Goal: Task Accomplishment & Management: Complete application form

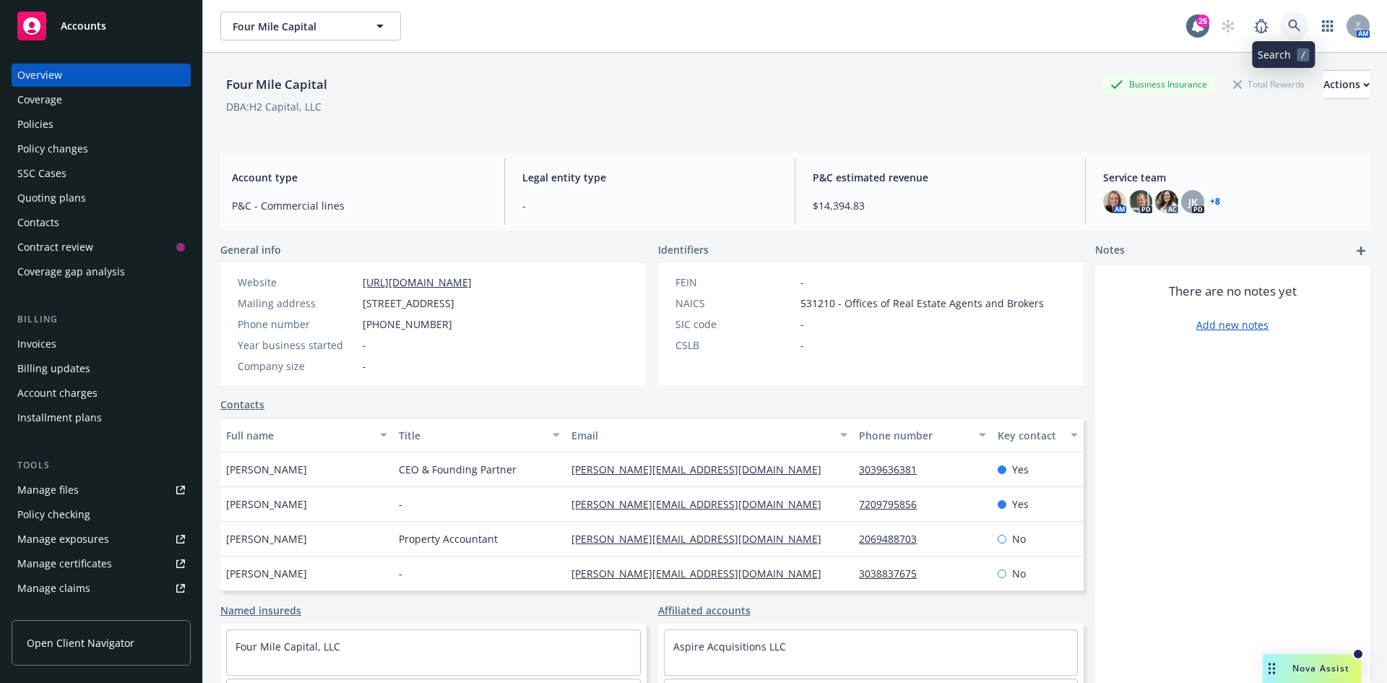
click at [1280, 18] on link at bounding box center [1294, 26] width 29 height 29
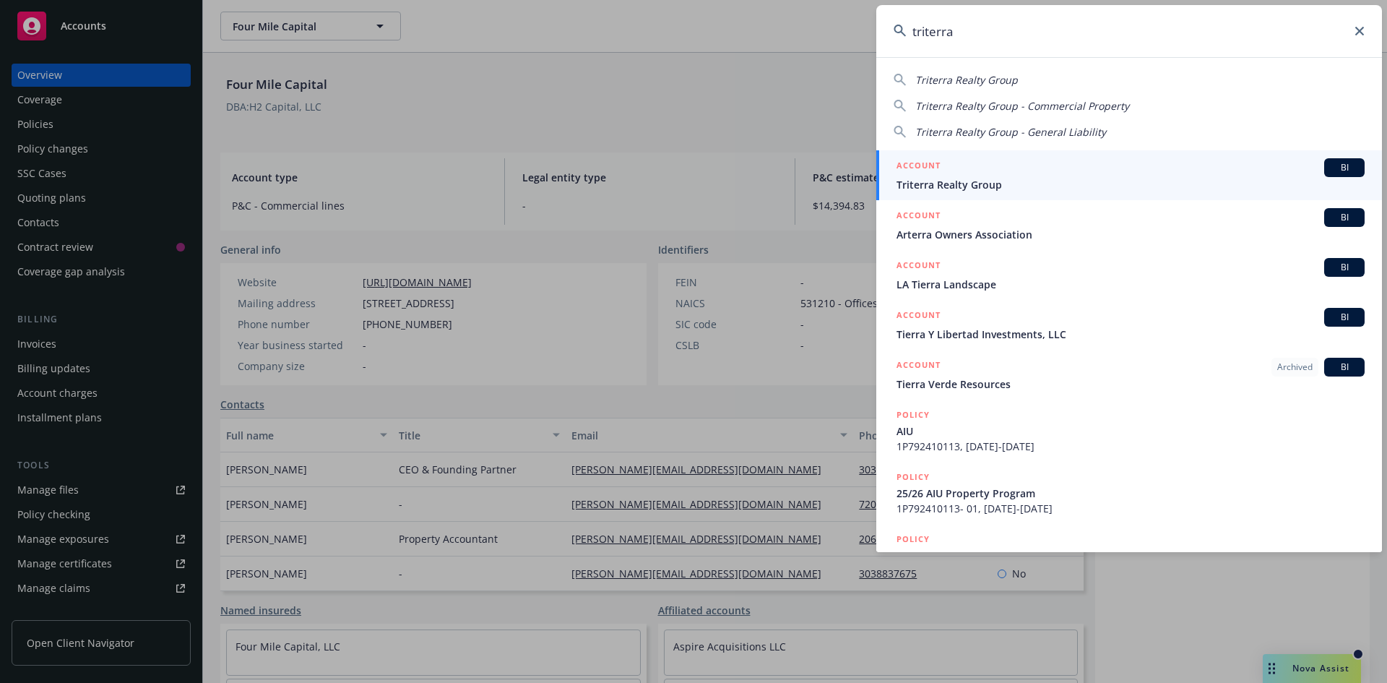
type input "triterra"
click at [957, 189] on span "Triterra Realty Group" at bounding box center [1131, 184] width 468 height 15
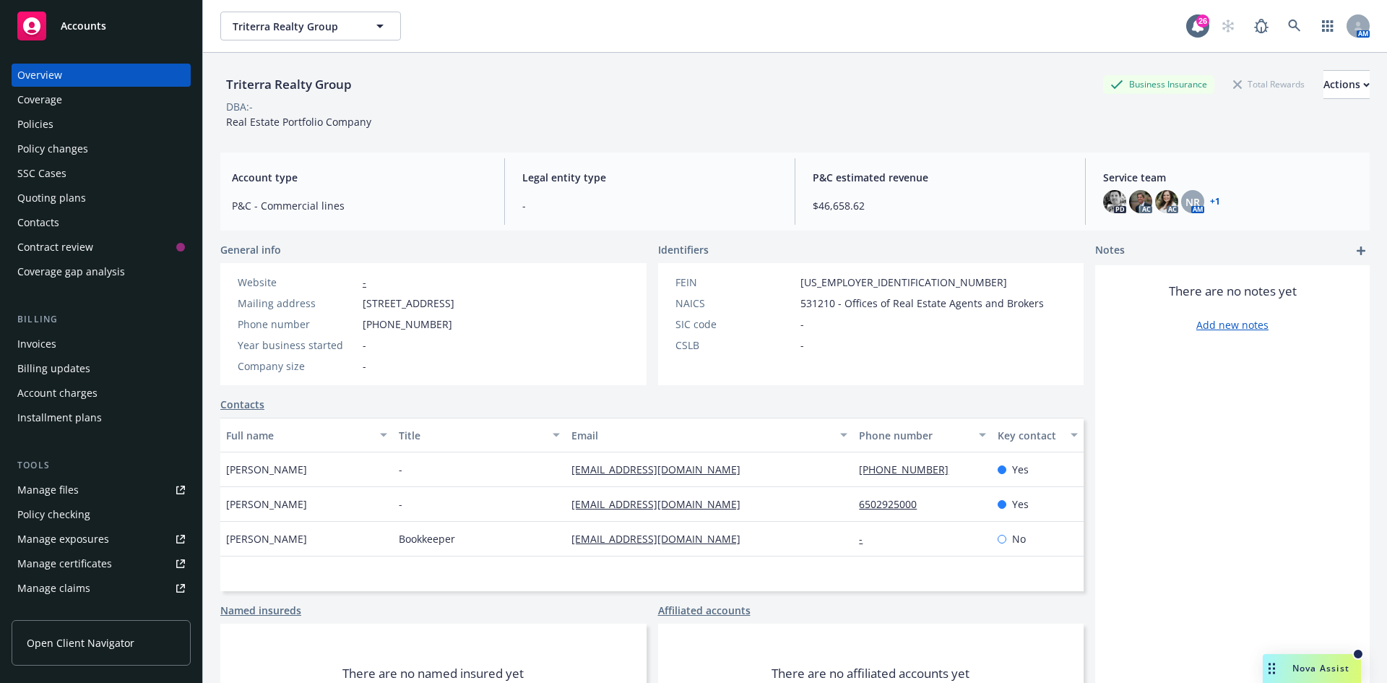
click at [74, 199] on div "Quoting plans" at bounding box center [51, 197] width 69 height 23
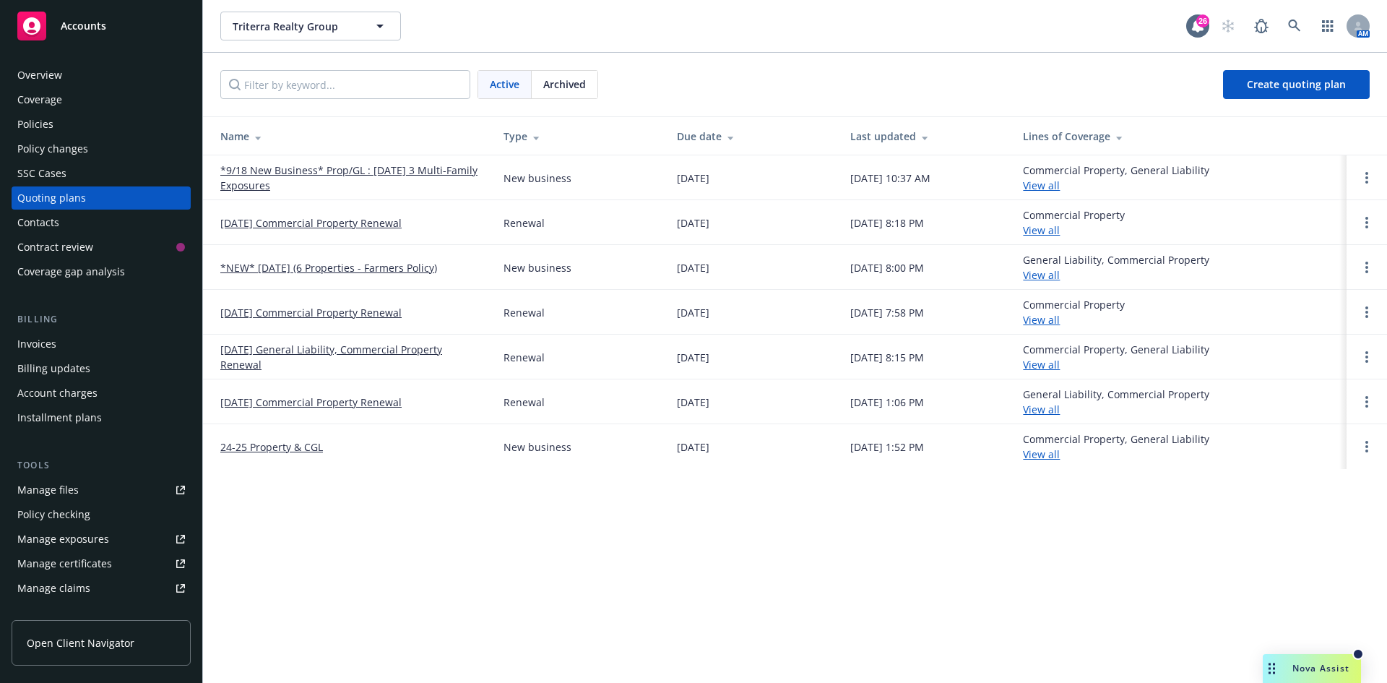
click at [295, 349] on link "[DATE] General Liability, Commercial Property Renewal" at bounding box center [350, 357] width 260 height 30
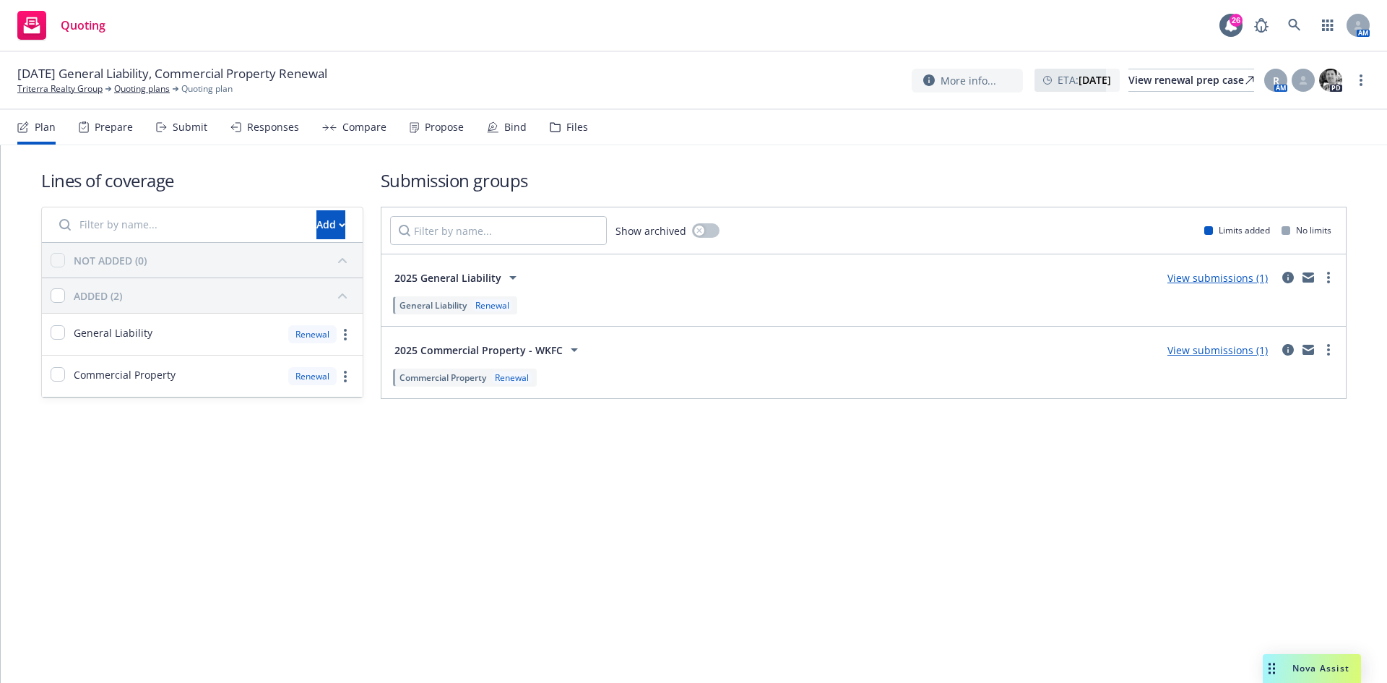
click at [1201, 280] on link "View submissions (1)" at bounding box center [1218, 278] width 100 height 14
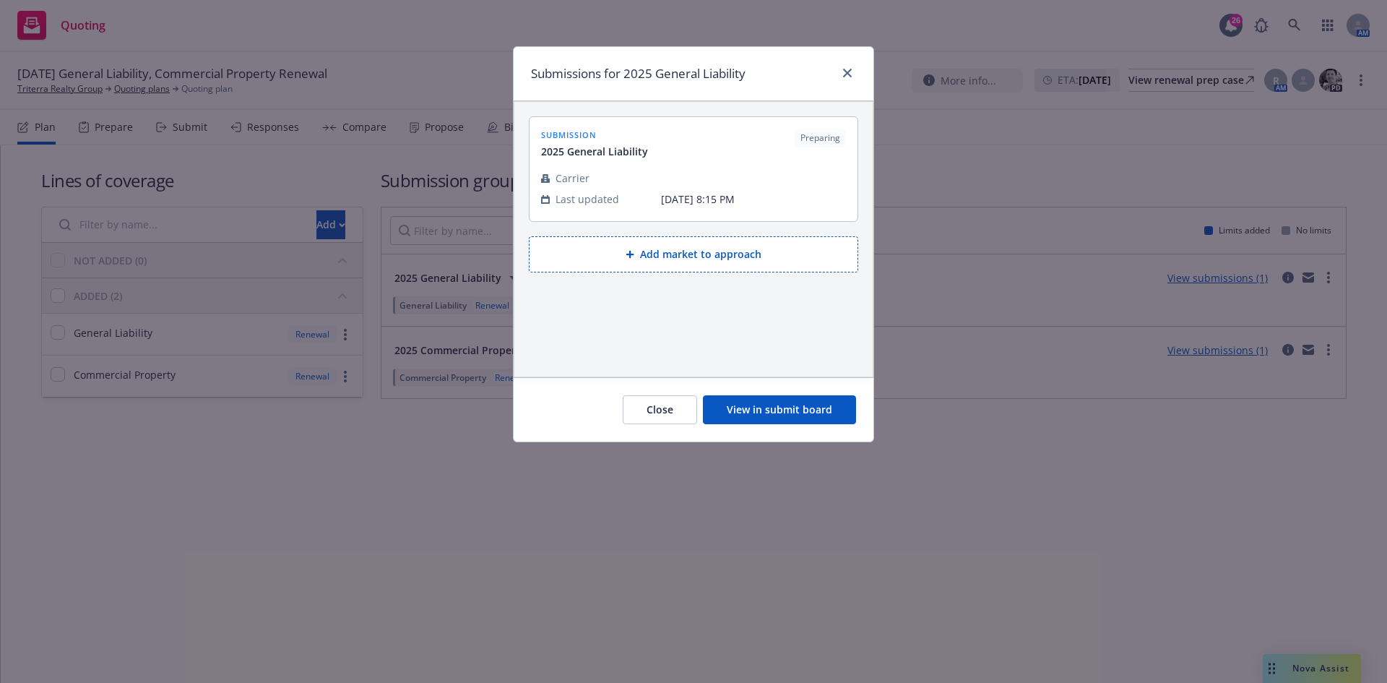
drag, startPoint x: 703, startPoint y: 158, endPoint x: 733, endPoint y: 152, distance: 30.3
click at [704, 158] on div "submission 2025 General Liability Preparing" at bounding box center [693, 144] width 305 height 30
click at [798, 407] on button "View in submit board" at bounding box center [779, 409] width 153 height 29
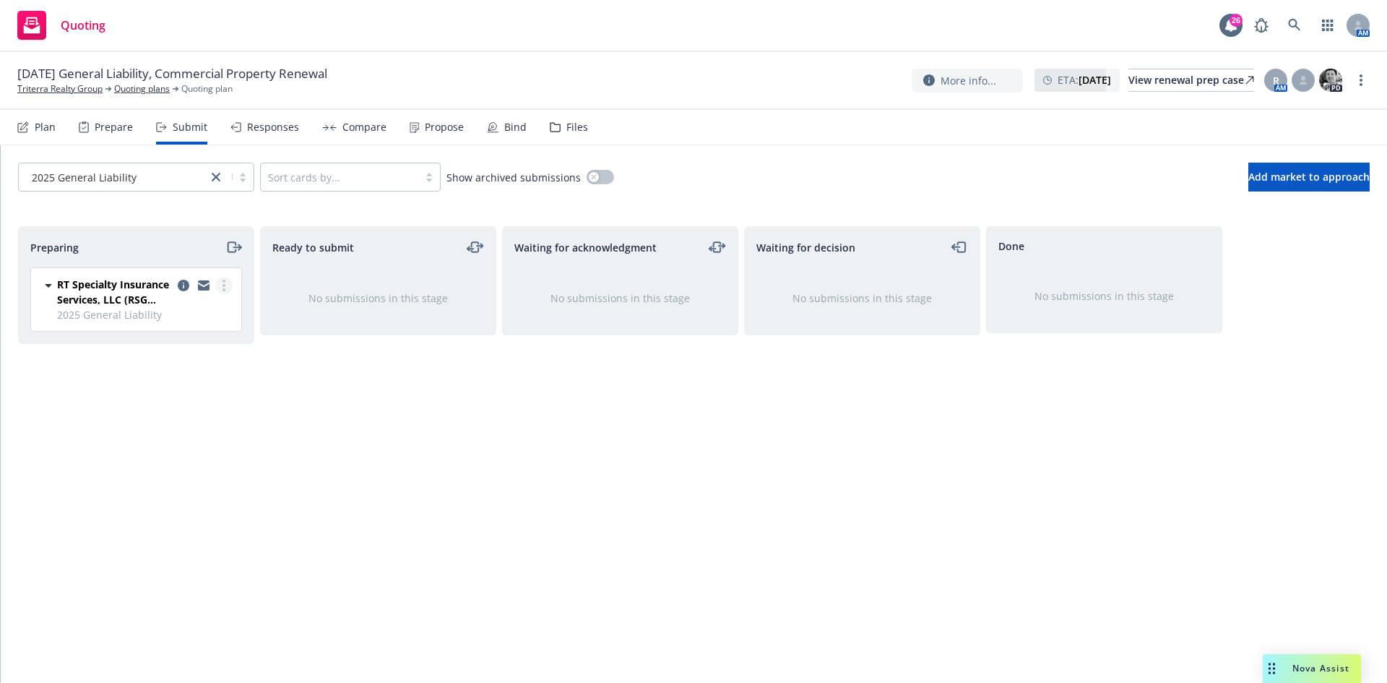
click at [225, 285] on circle "more" at bounding box center [224, 285] width 3 height 3
click at [185, 282] on icon "copy logging email" at bounding box center [184, 286] width 12 height 12
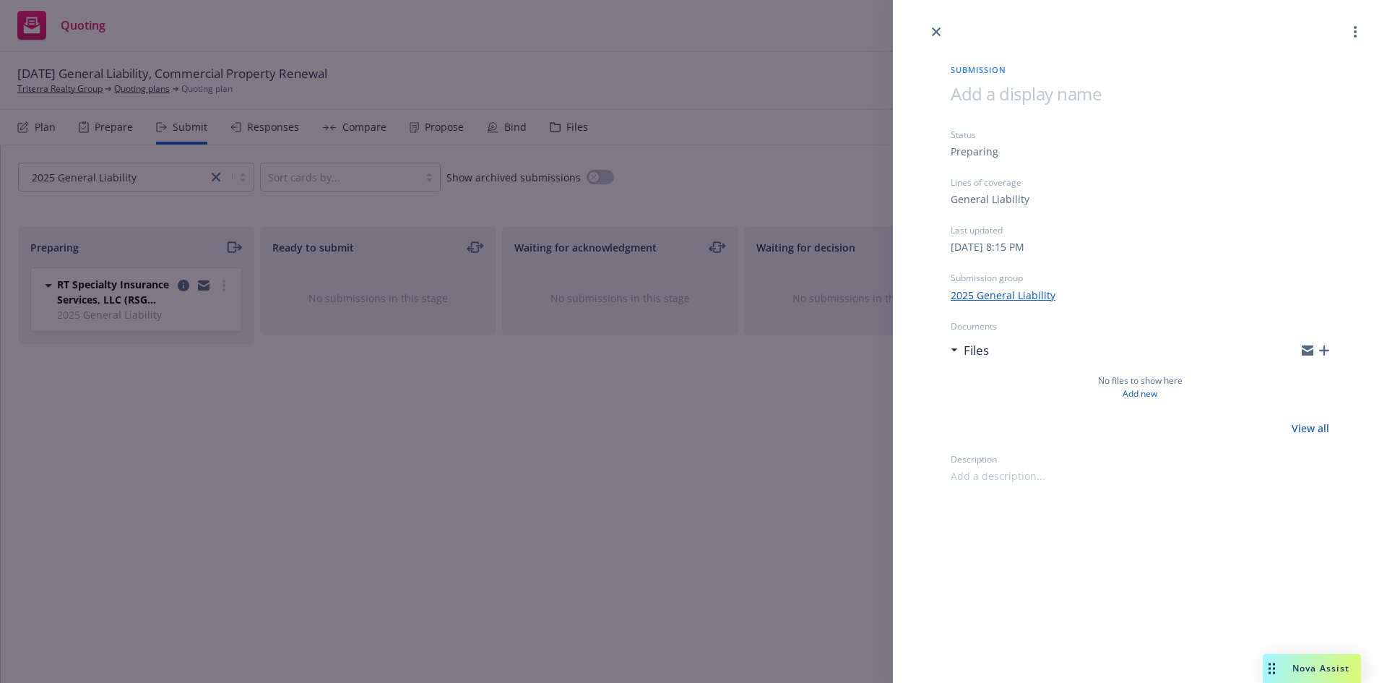
click at [1329, 353] on icon "button" at bounding box center [1324, 350] width 10 height 10
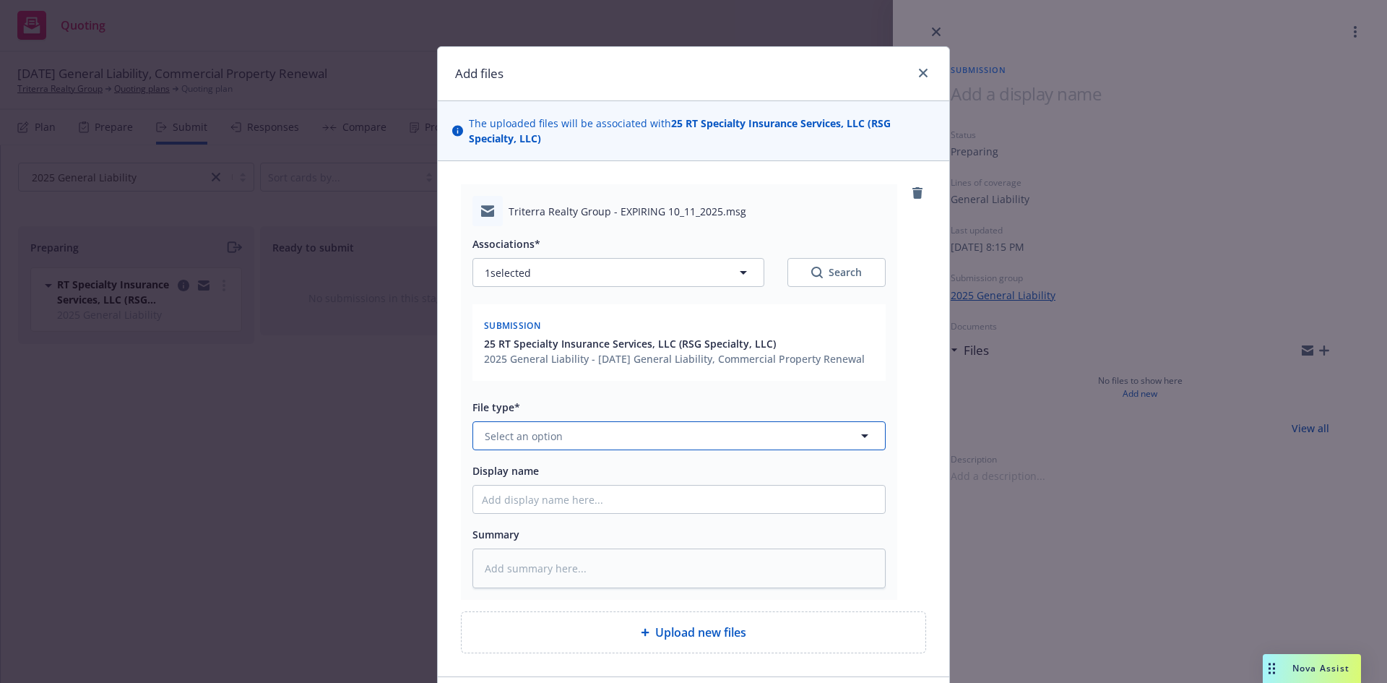
click at [558, 433] on button "Select an option" at bounding box center [678, 435] width 413 height 29
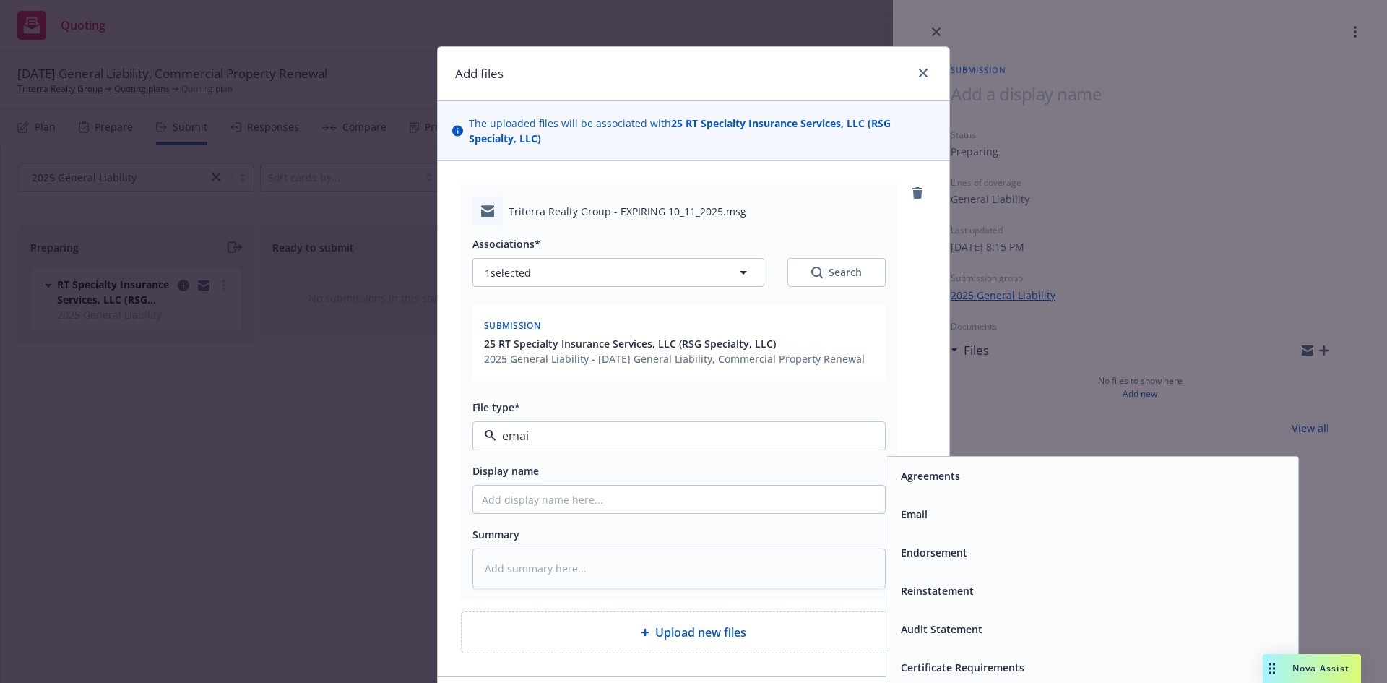
type input "email"
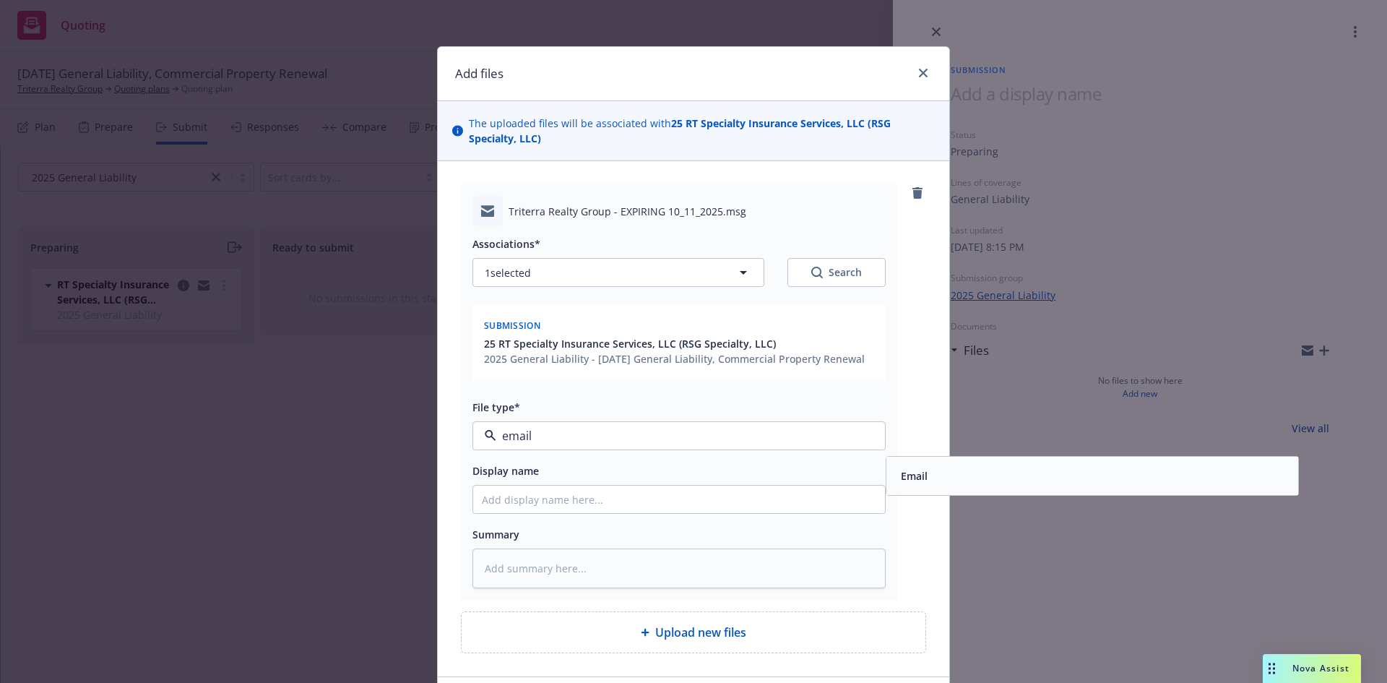
click at [964, 471] on div "Email" at bounding box center [1092, 475] width 394 height 21
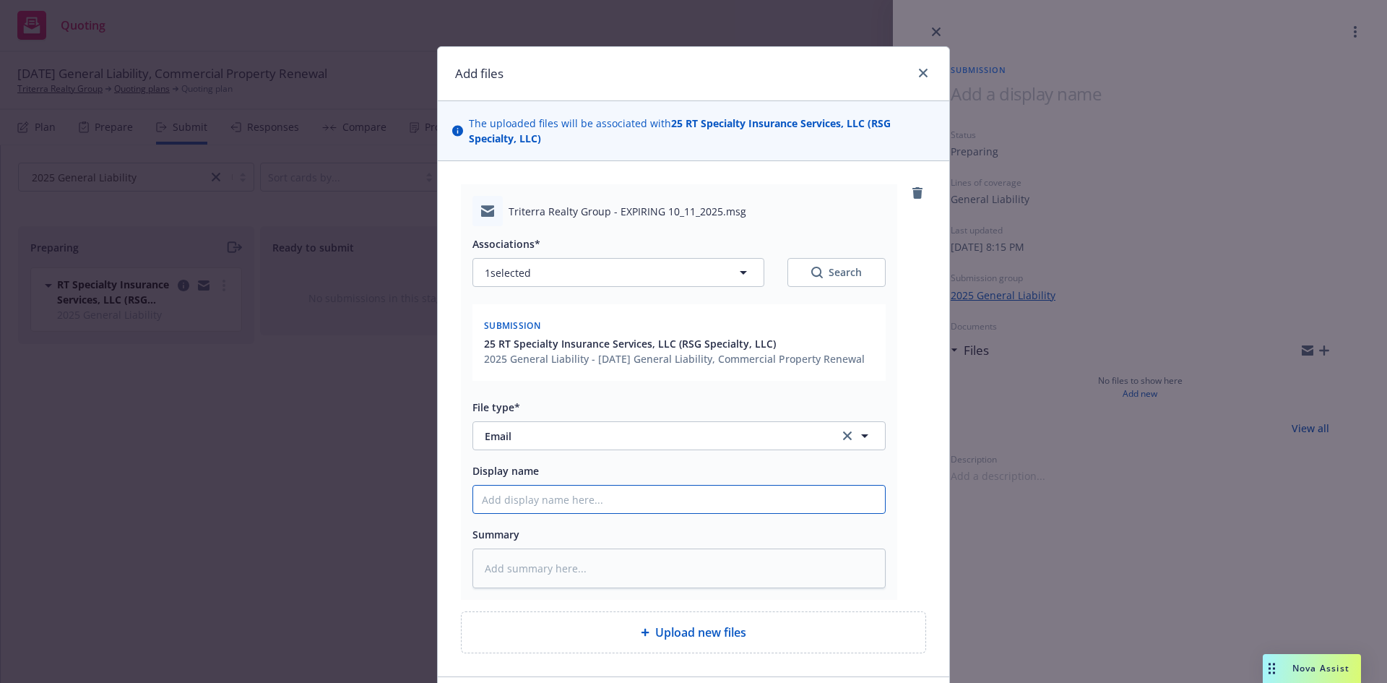
click at [569, 491] on input "Display name" at bounding box center [679, 498] width 412 height 27
type textarea "x"
type input "E"
type textarea "x"
type input "EM"
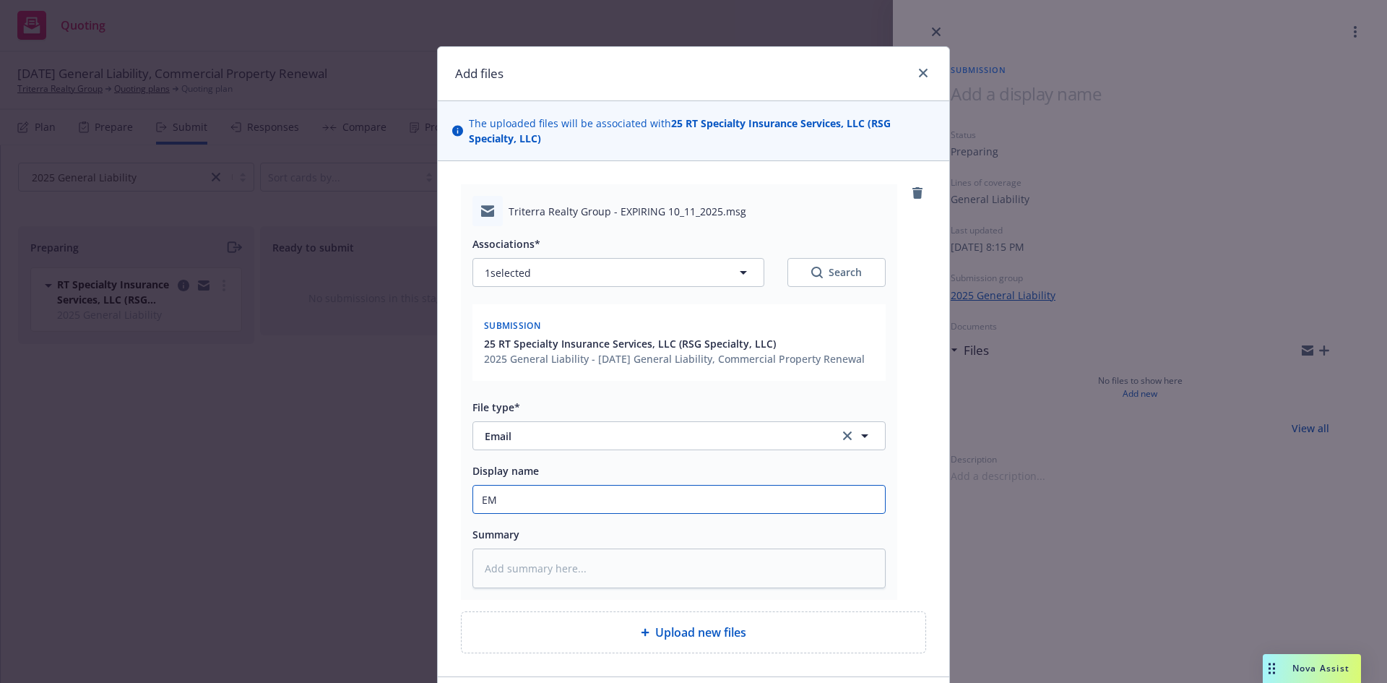
type textarea "x"
type input "EMF"
type textarea "x"
type input "EMF"
type textarea "x"
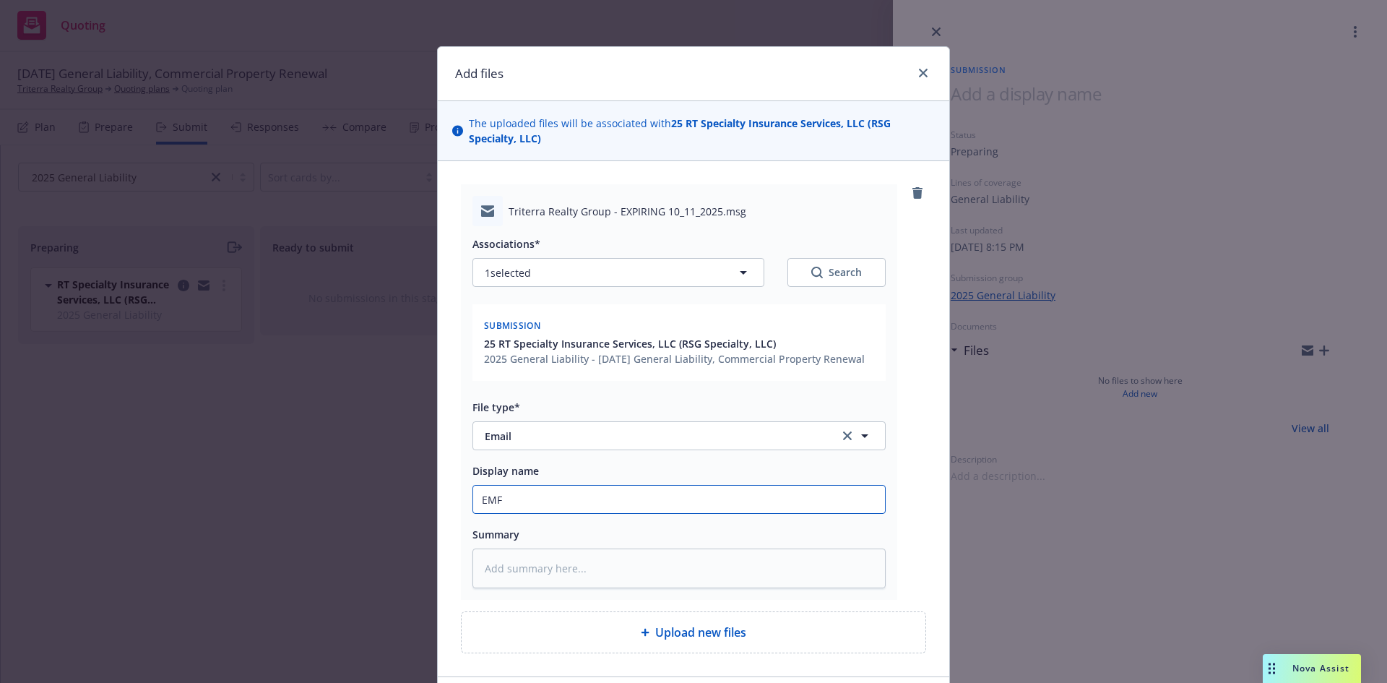
type input "EMF R"
type textarea "x"
type input "EMF RT"
type textarea "x"
type input "EMF RT"
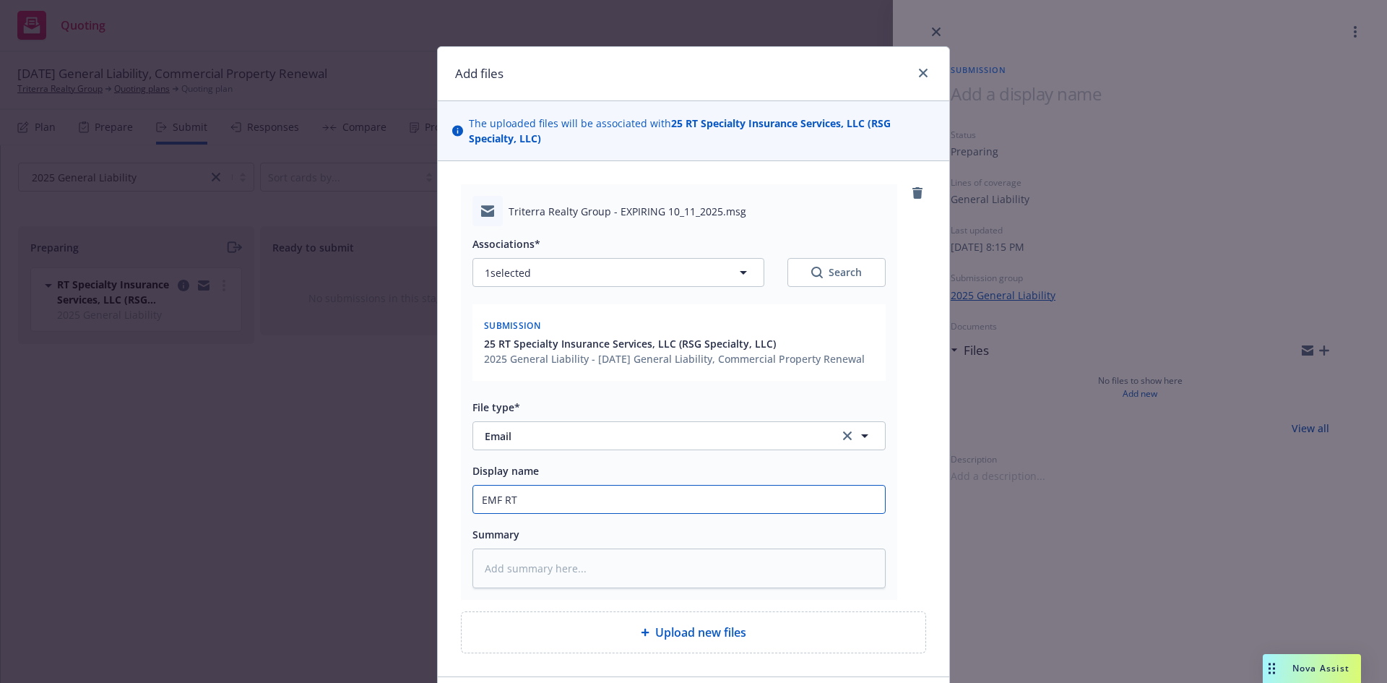
type textarea "x"
type input "EMF RT S"
type textarea "x"
type input "EMF RT Sp"
type textarea "x"
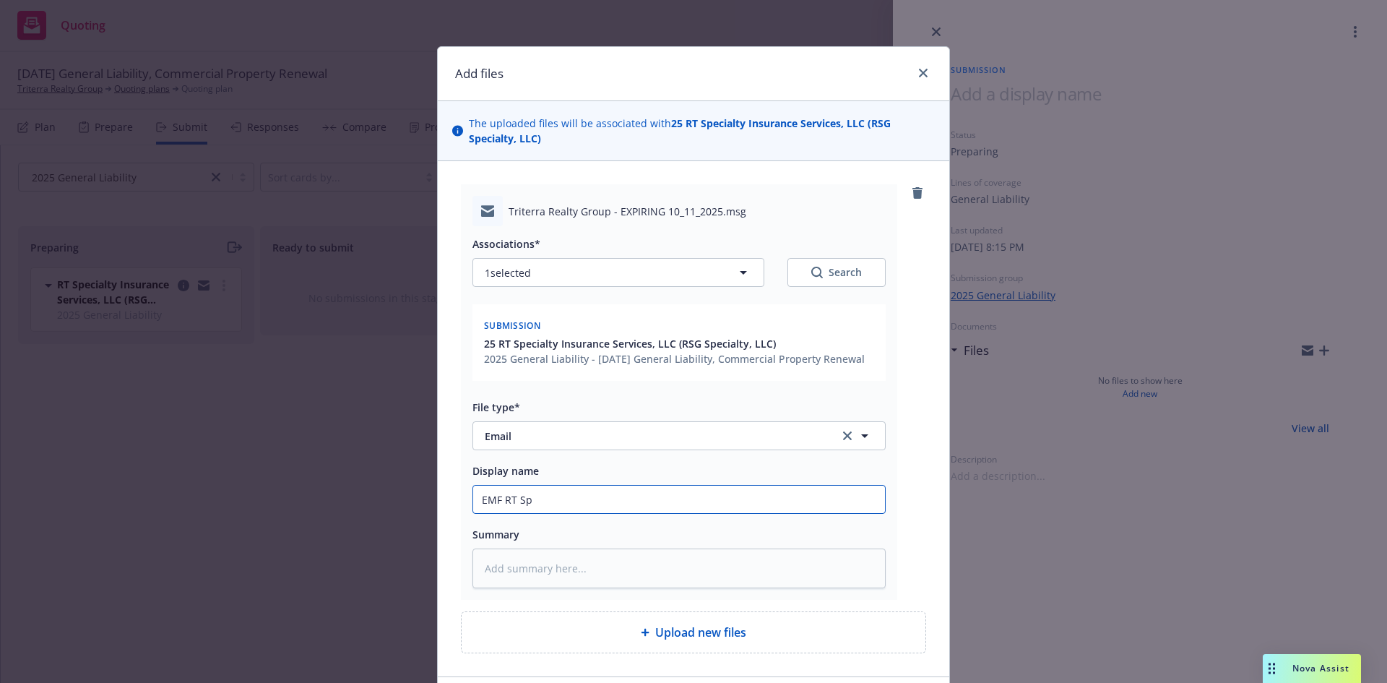
type input "EMF RT Spe"
type textarea "x"
type input "EMF RT Spec"
type textarea "x"
type input "EMF RT Speci"
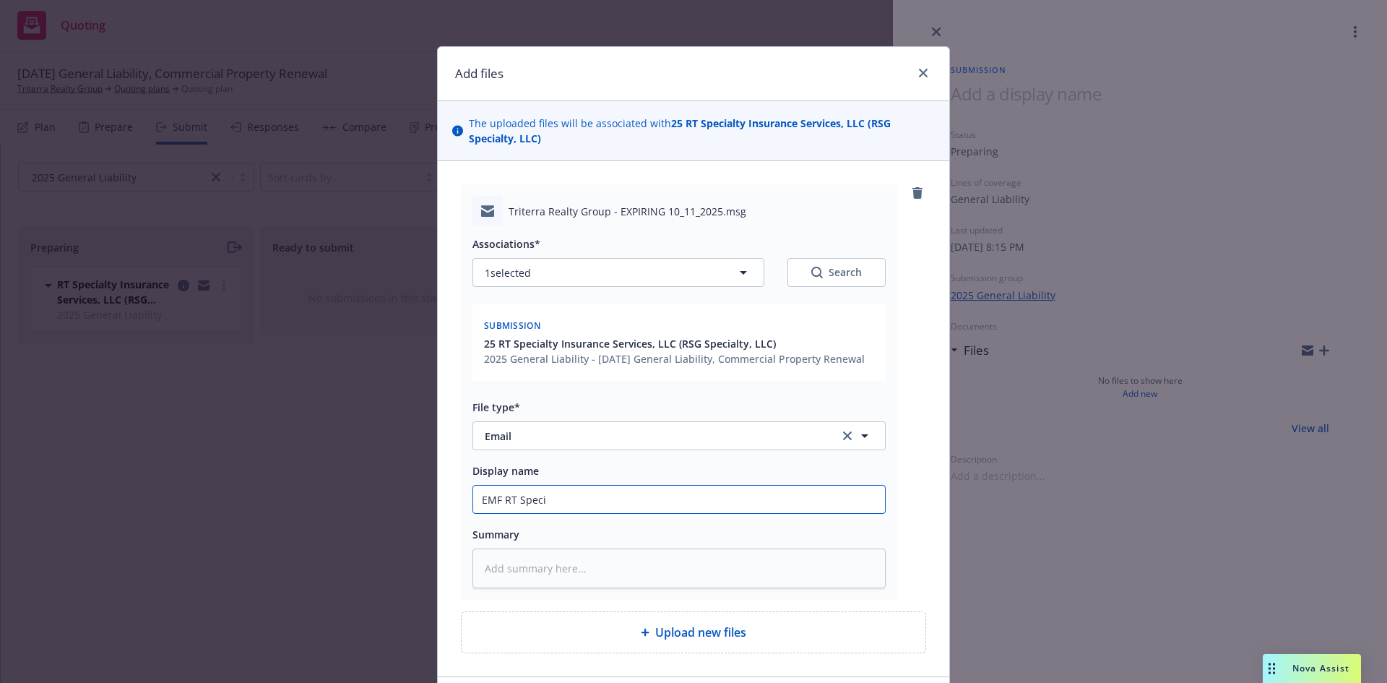
type textarea "x"
type input "EMF RT Specia"
type textarea "x"
type input "EMF RT Special"
type textarea "x"
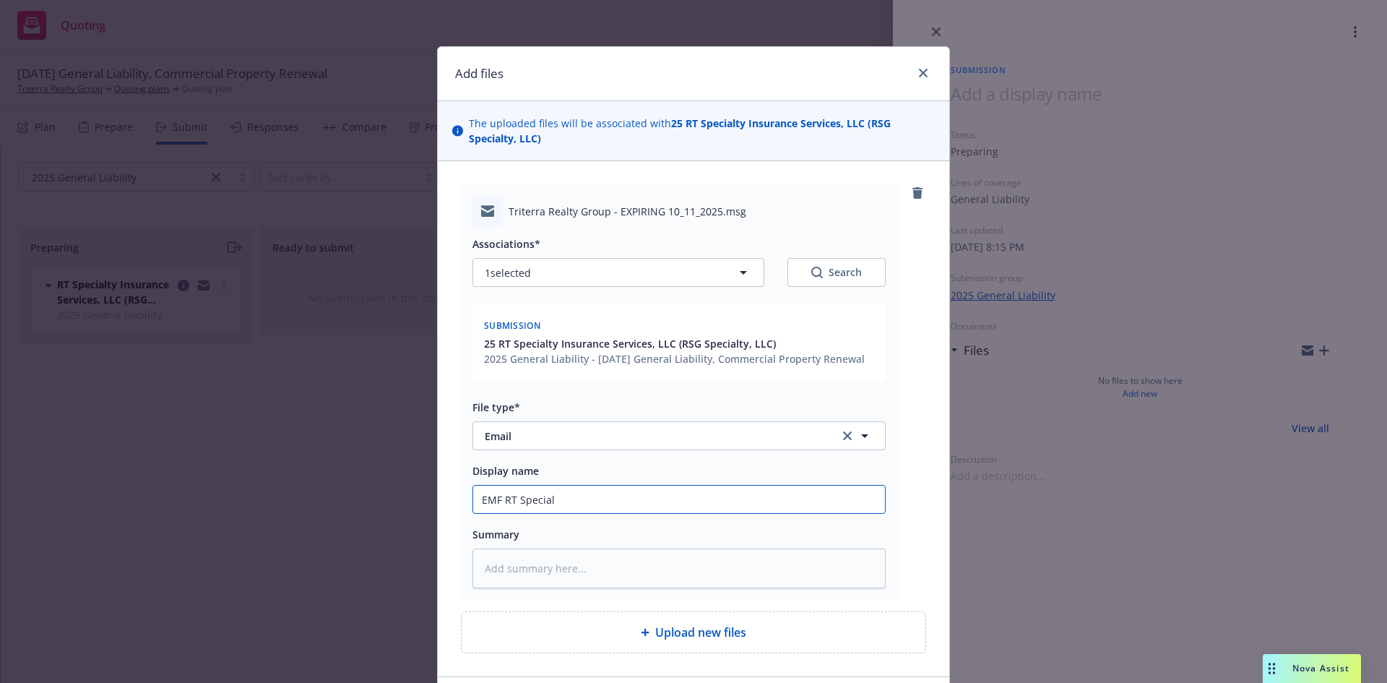
type input "EMF RT Specialt"
type textarea "x"
type input "EMF RT Specialty"
type textarea "x"
type input "EMF RT Specialty"
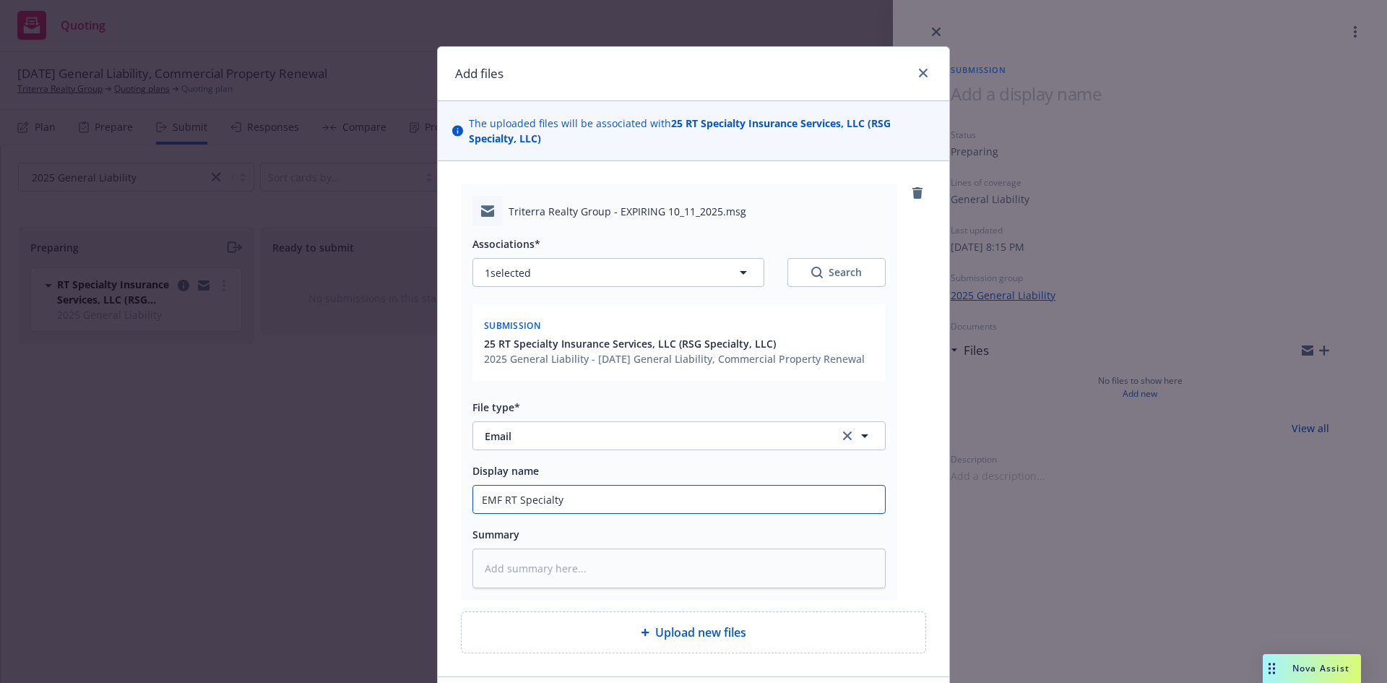
type textarea "x"
type input "EMF RT Specialty -"
type textarea "x"
type input "EMF RT Specialty -"
type textarea "x"
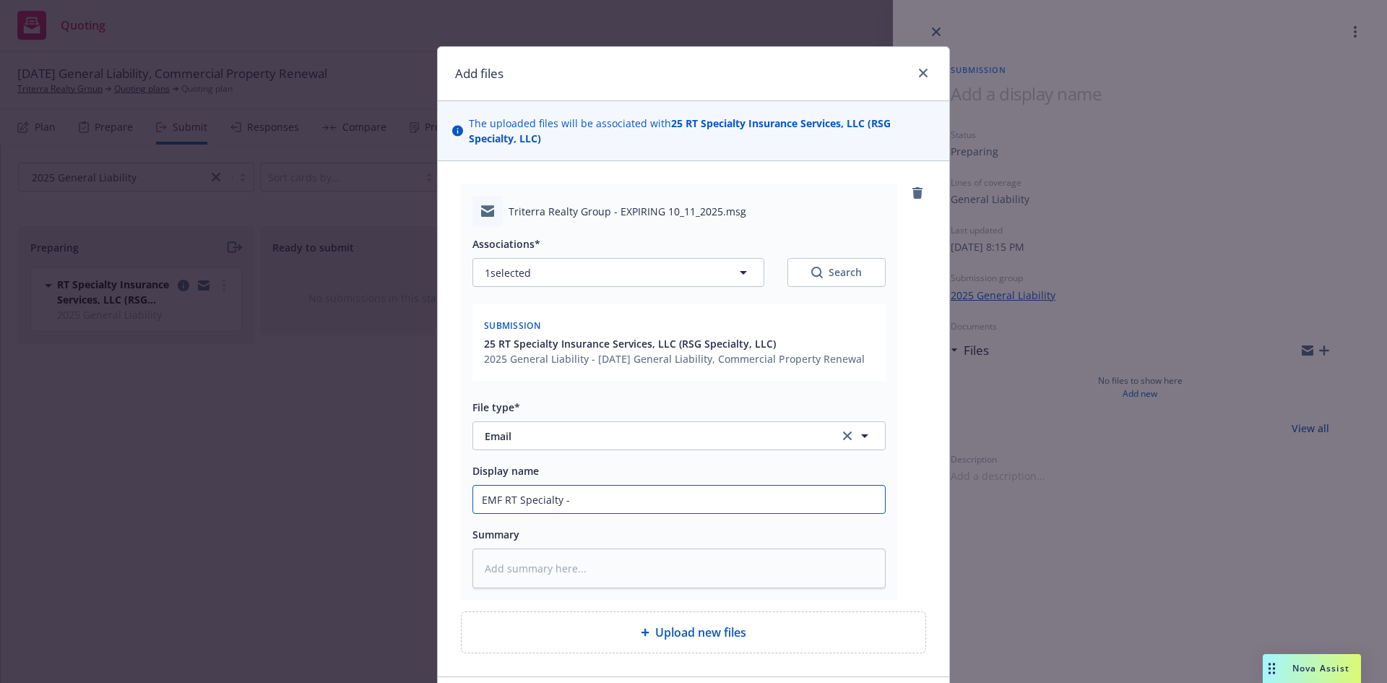
type input "EMF RT Specialty - R"
type textarea "x"
type input "EMF RT Specialty - Re"
type textarea "x"
type input "EMF RT Specialty - Req"
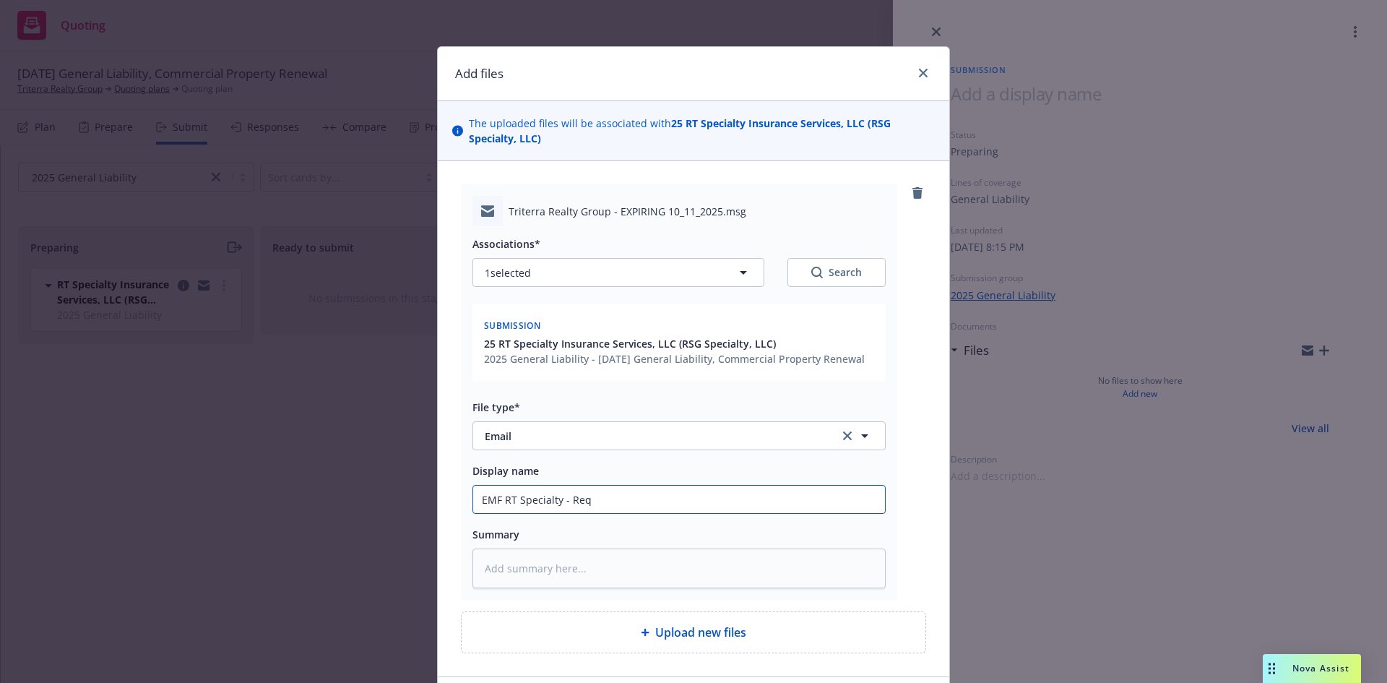
type textarea "x"
type input "EMF RT Specialty - Requ"
type textarea "x"
type input "EMF RT Specialty - Reque"
type textarea "x"
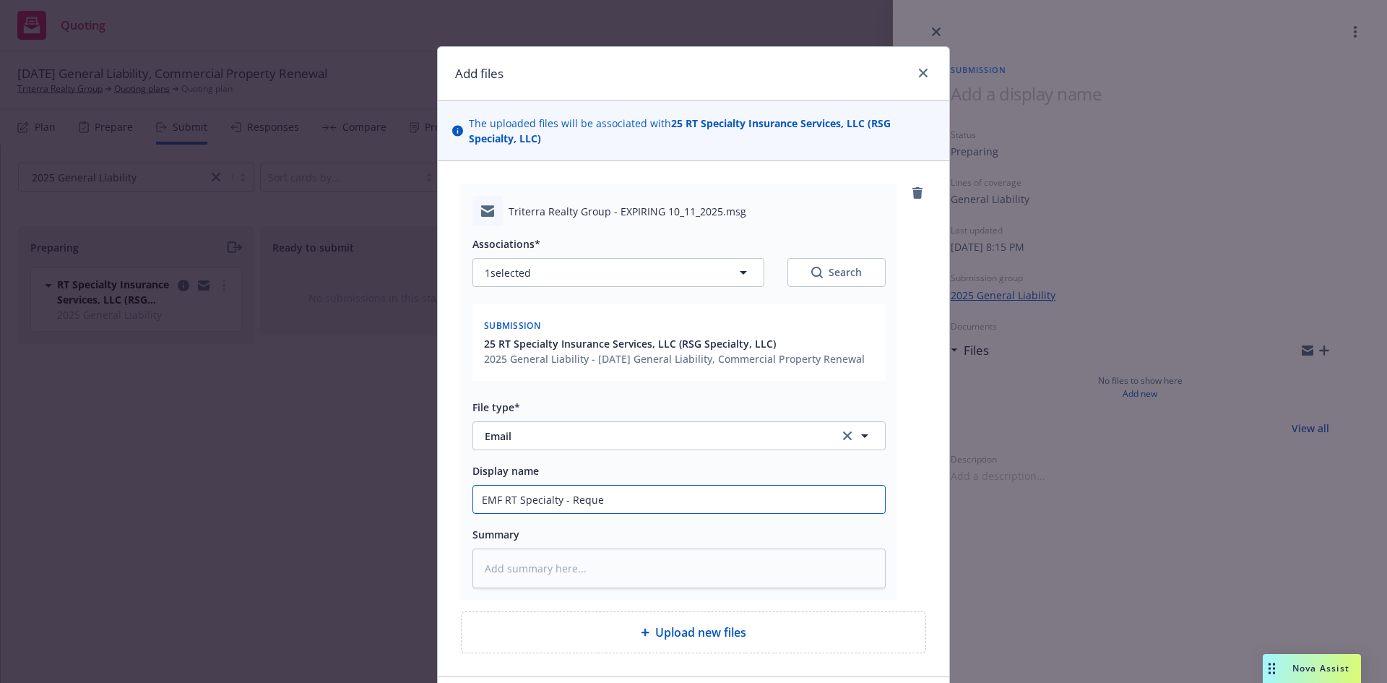
type input "EMF RT Specialty - Reques"
type textarea "x"
type input "EMF RT Specialty - Request"
type textarea "x"
type input "EMF RT Specialty - Request"
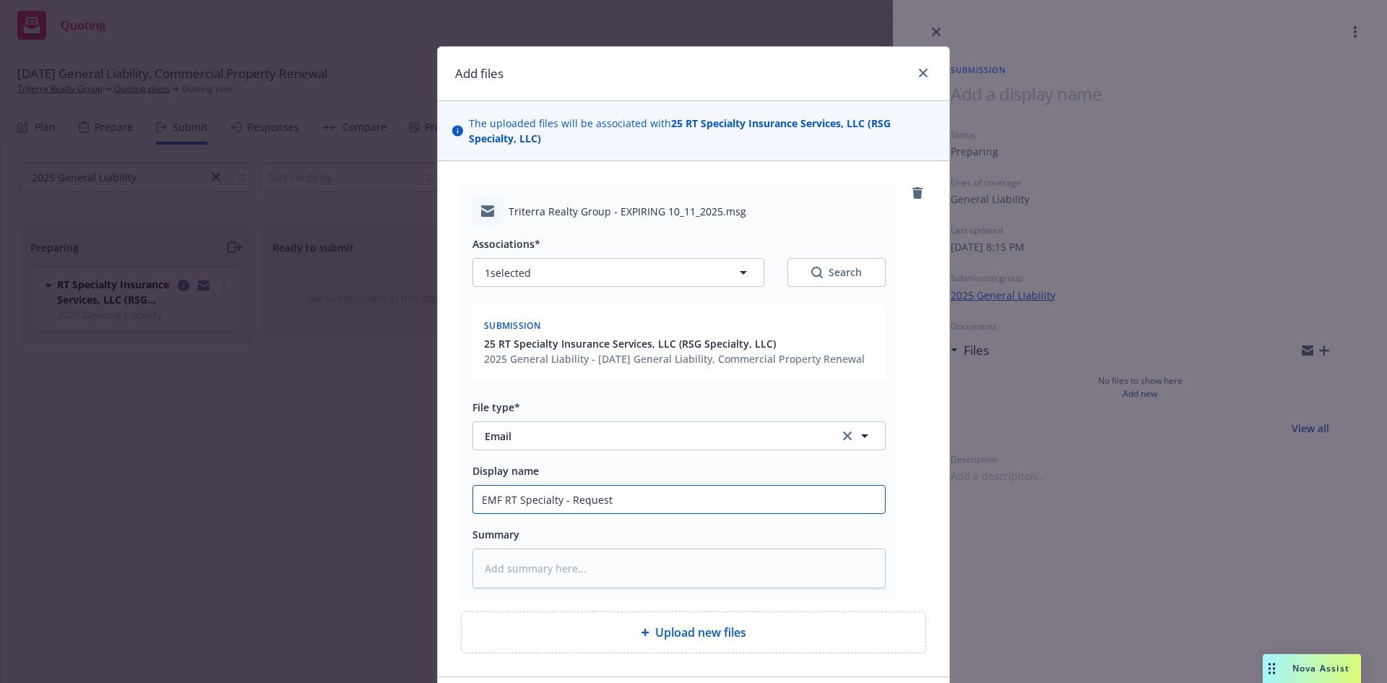
type textarea "x"
type input "EMF RT Specialty - Request f"
type textarea "x"
type input "EMF RT Specialty - Request fo"
type textarea "x"
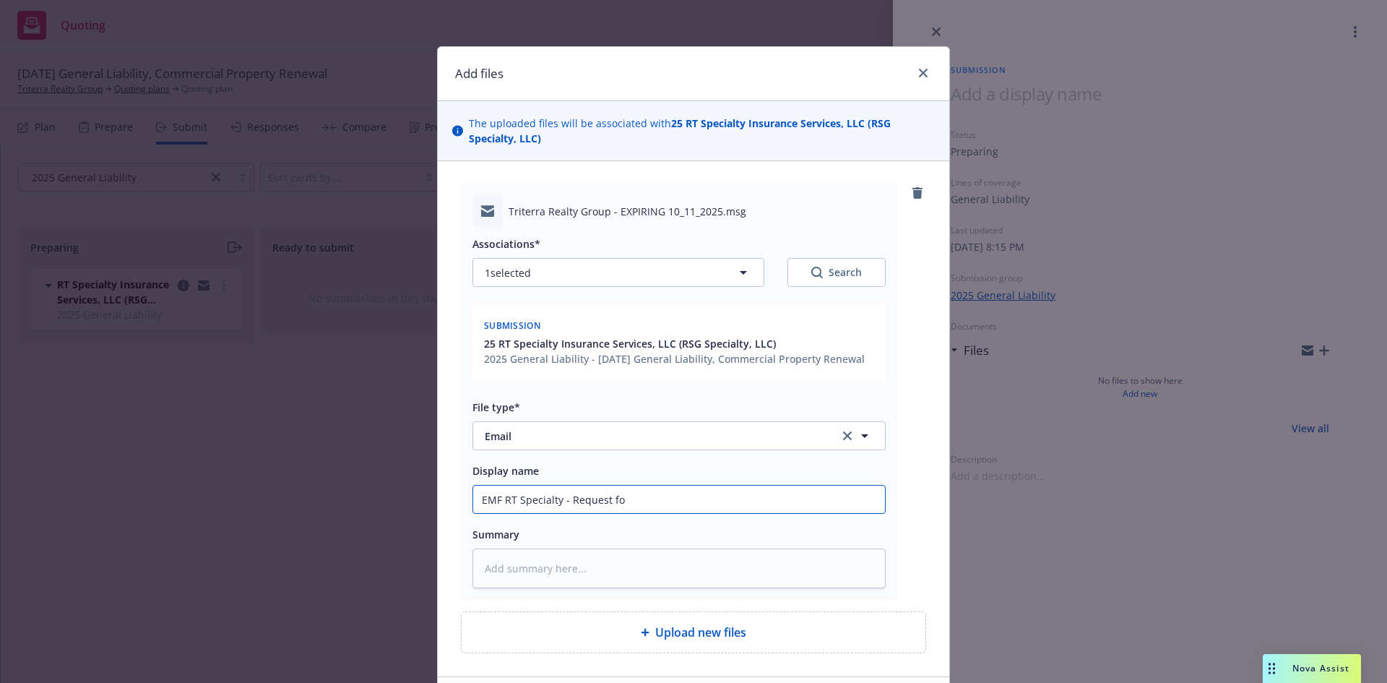
type input "EMF RT Specialty - Request for"
type textarea "x"
type input "EMF RT Specialty - Request for"
type textarea "x"
type input "EMF RT Specialty - Request for 2"
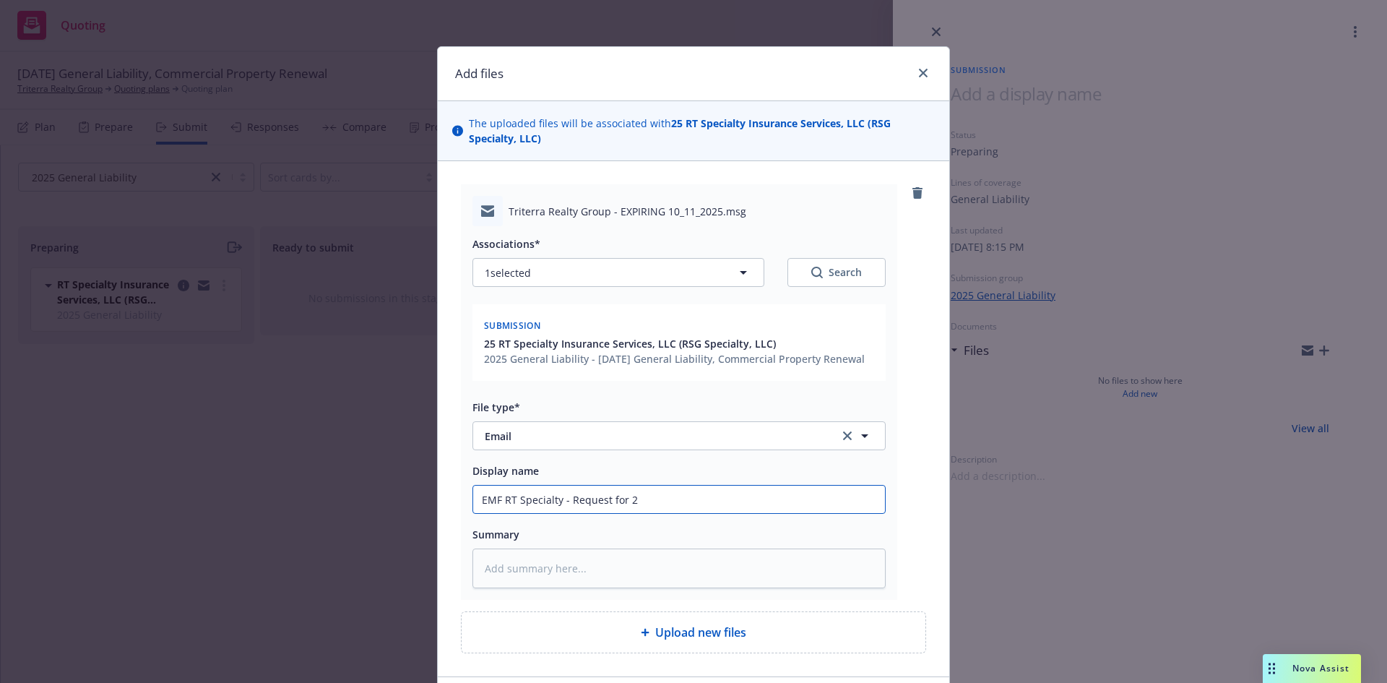
type textarea "x"
type input "EMF RT Specialty - Request for 25"
type textarea "x"
type input "EMF RT Specialty - Request for 25/"
type textarea "x"
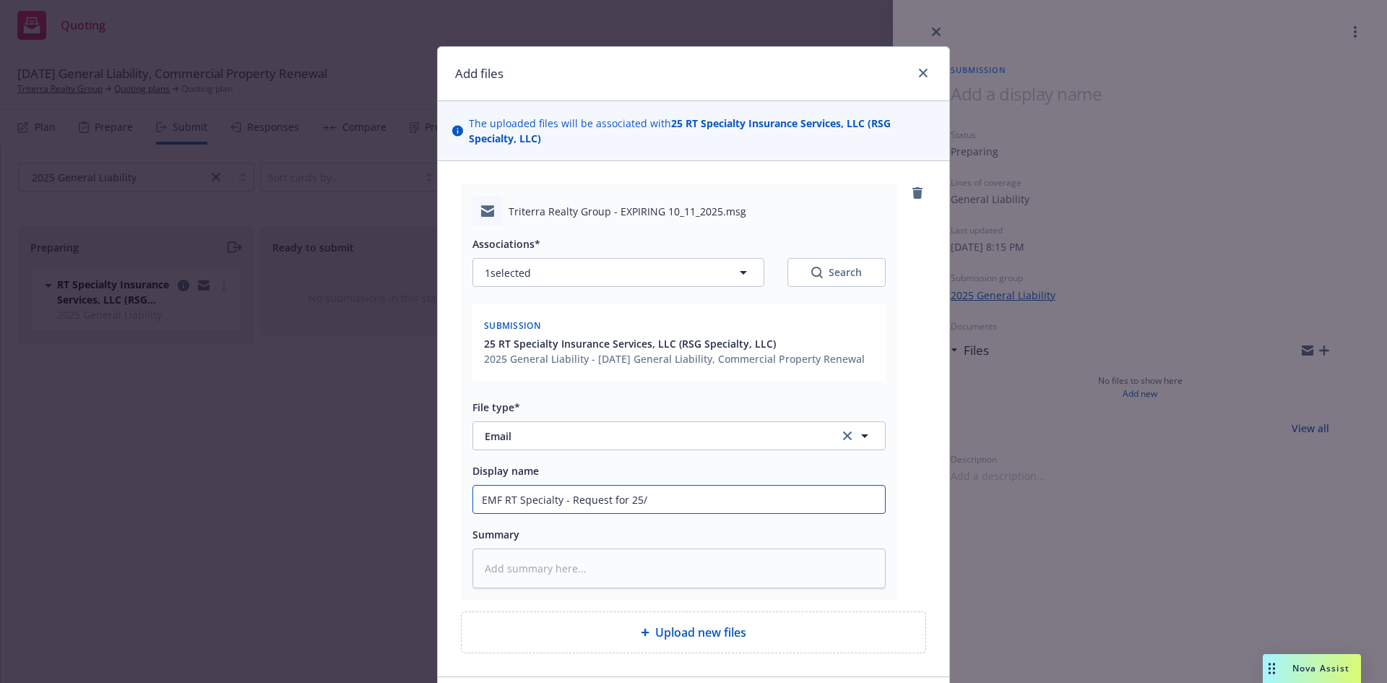
type input "EMF RT Specialty - Request for 25/2"
type textarea "x"
type input "EMF RT Specialty - Request for 25/26"
type textarea "x"
type input "EMF RT Specialty - Request for 25/26"
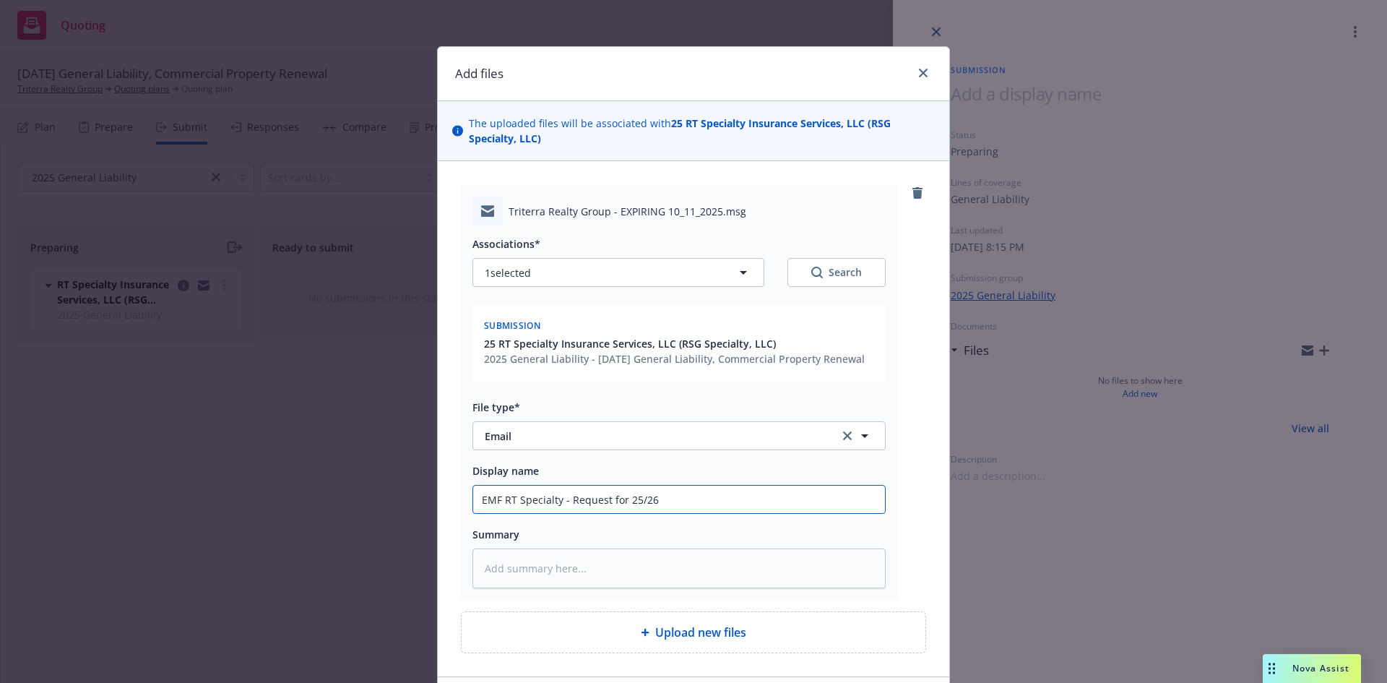
type textarea "x"
type input "EMF RT Specialty - Request for 25/26 G"
type textarea "x"
type input "EMF RT Specialty - Request for 25/26 GL"
type textarea "x"
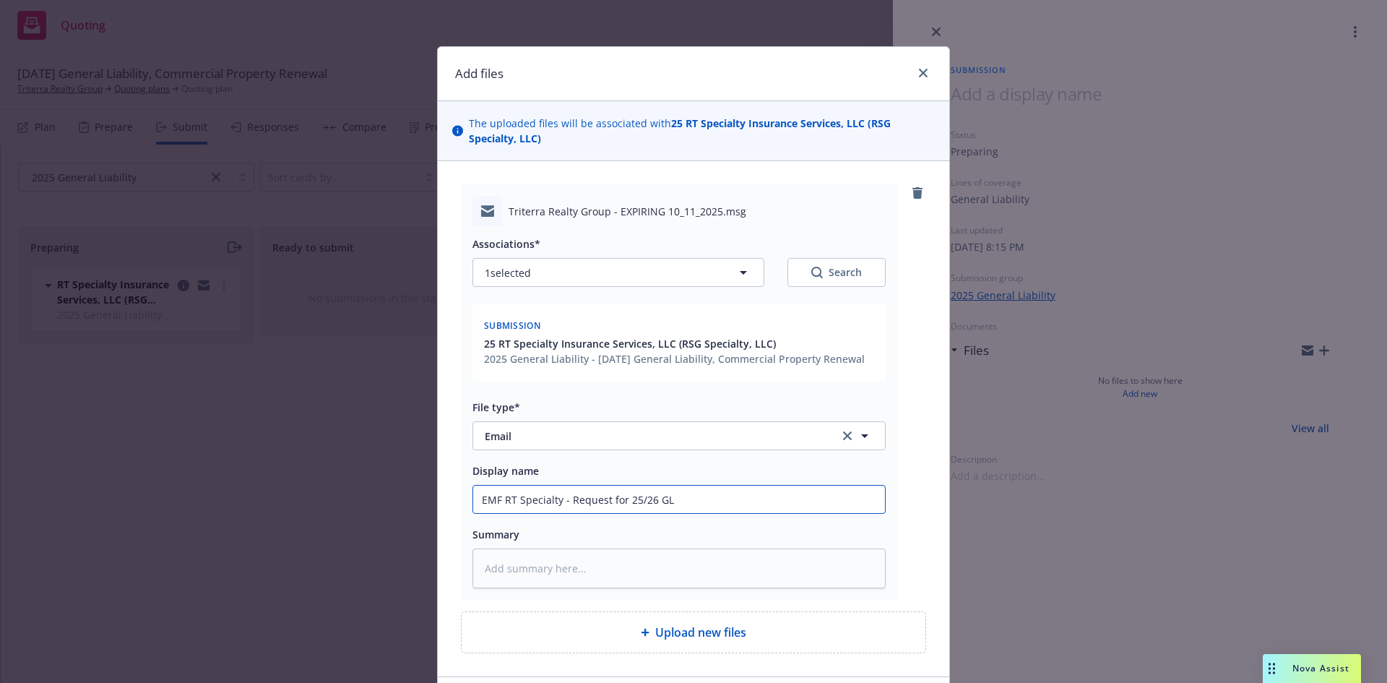
type input "EMF RT Specialty - Request for 25/26 GL"
type textarea "x"
type input "EMF RT Specialty - Request for 25/26 GL S"
type textarea "x"
type input "EMF RT Specialty - Request for 25/26 GL Su"
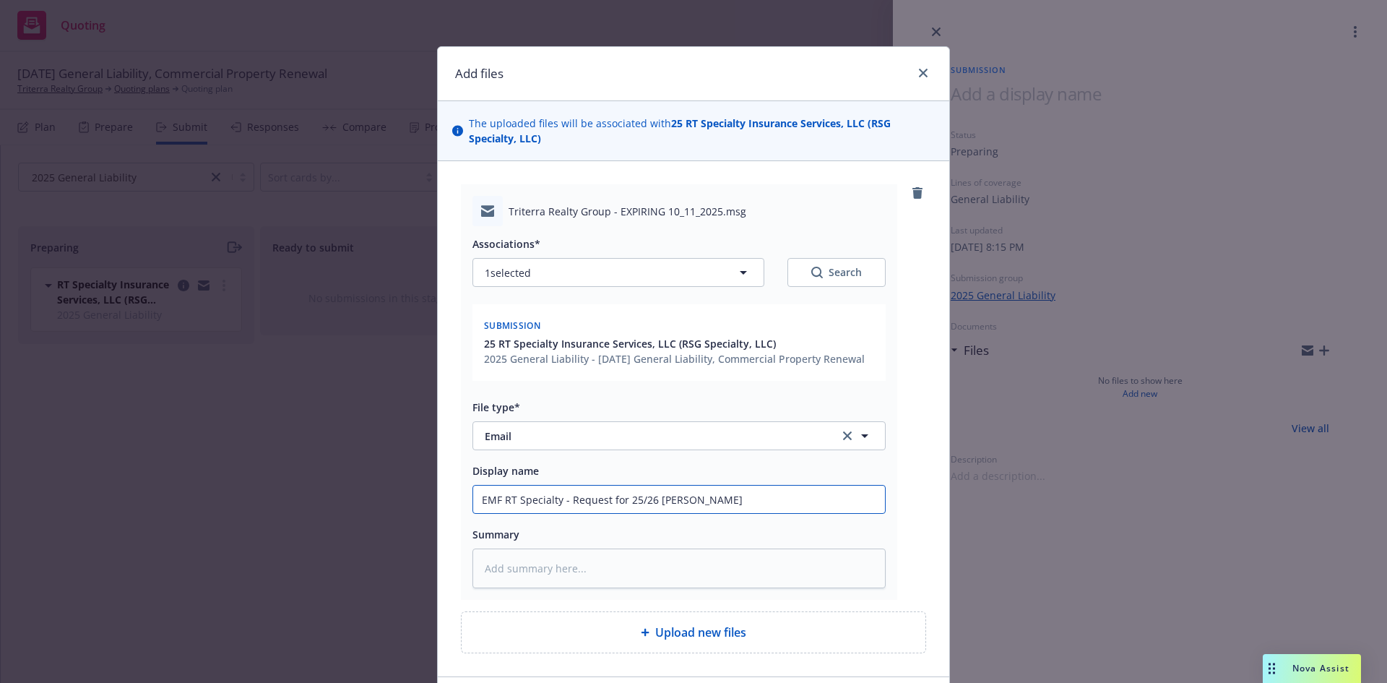
type textarea "x"
type input "EMF RT Specialty - Request for 25/26 GL Sub"
type textarea "x"
type input "EMF RT Specialty - Request for 25/26 GL Subm"
type textarea "x"
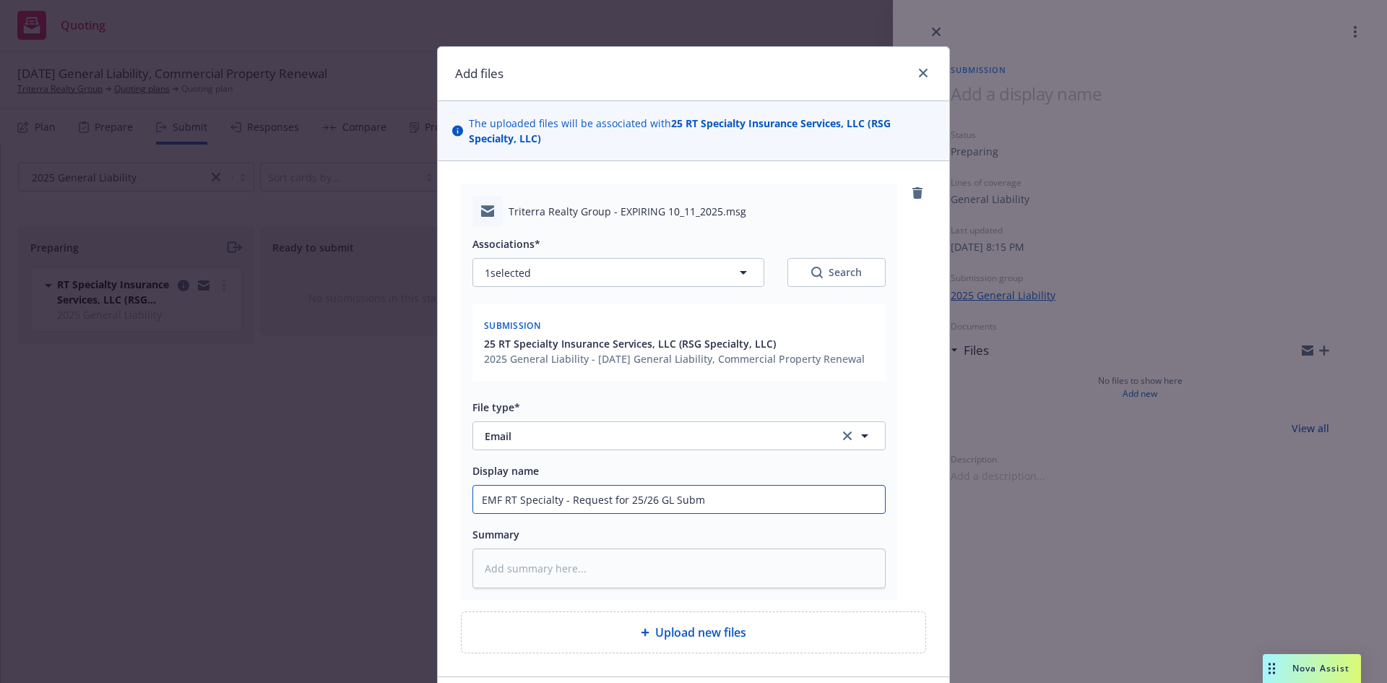
type input "EMF RT Specialty - Request for 25/26 GL Submi"
type textarea "x"
type input "EMF RT Specialty - Request for 25/26 GL Submis"
type textarea "x"
type input "EMF RT Specialty - Request for 25/26 GL Submiss"
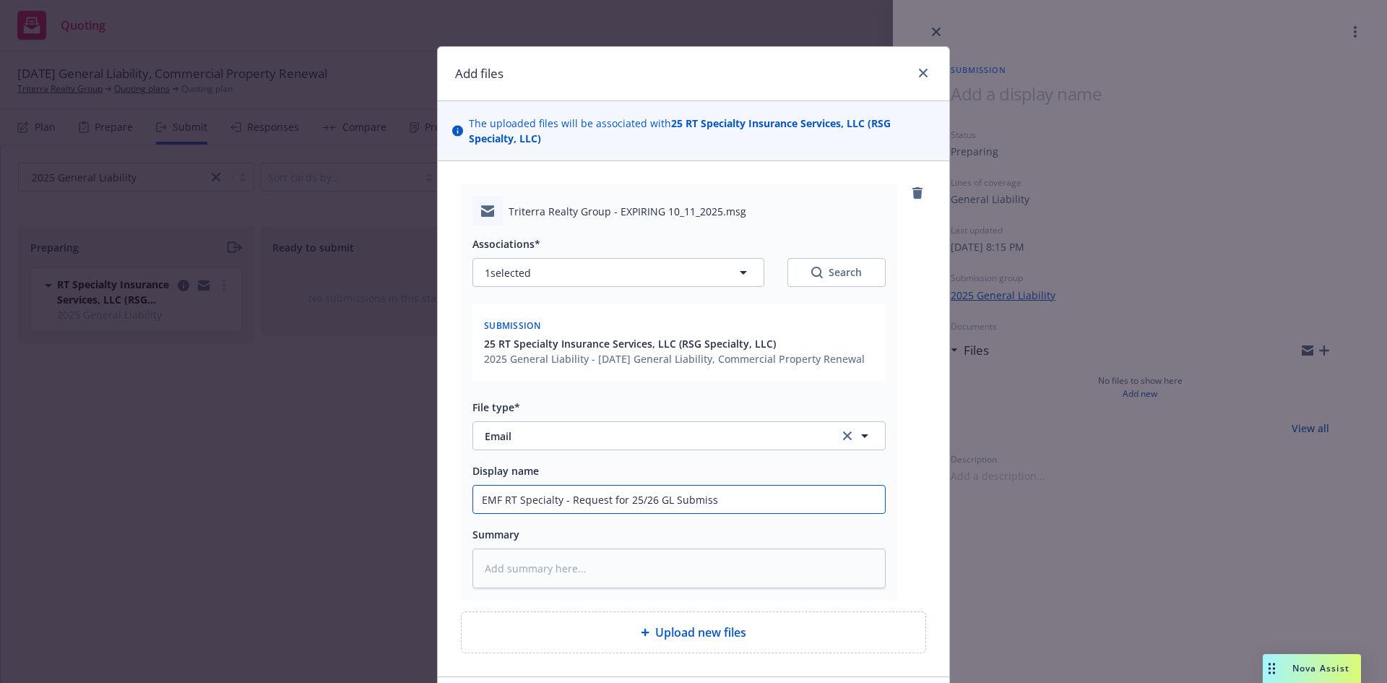
type textarea "x"
type input "EMF RT Specialty - Request for 25/26 GL Submissi"
type textarea "x"
type input "EMF RT Specialty - Request for 25/26 GL Submissio"
type textarea "x"
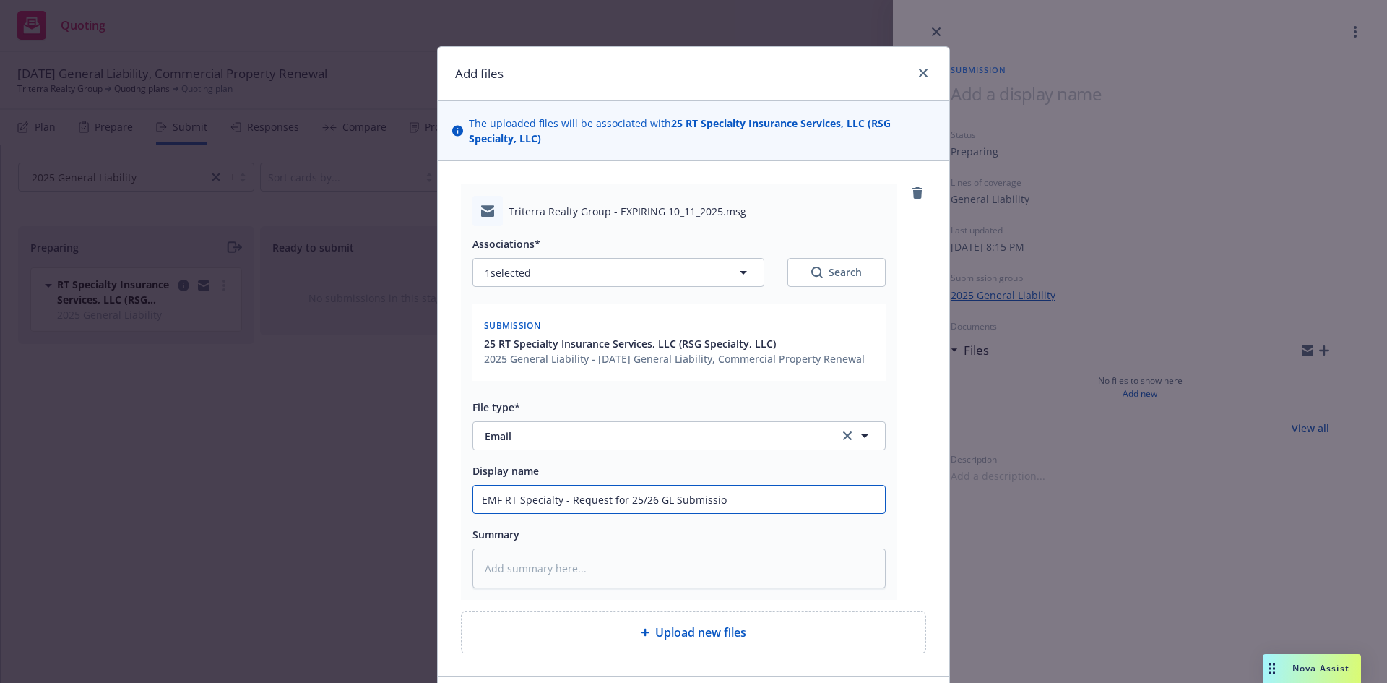
type input "EMF RT Specialty - Request for 25/26 GL Submission"
type textarea "x"
type input "EMF RT Specialty - Request for 25/26 GL Submission"
type textarea "x"
type input "EMF RT Specialty - Request for 25/26 GL Submission i"
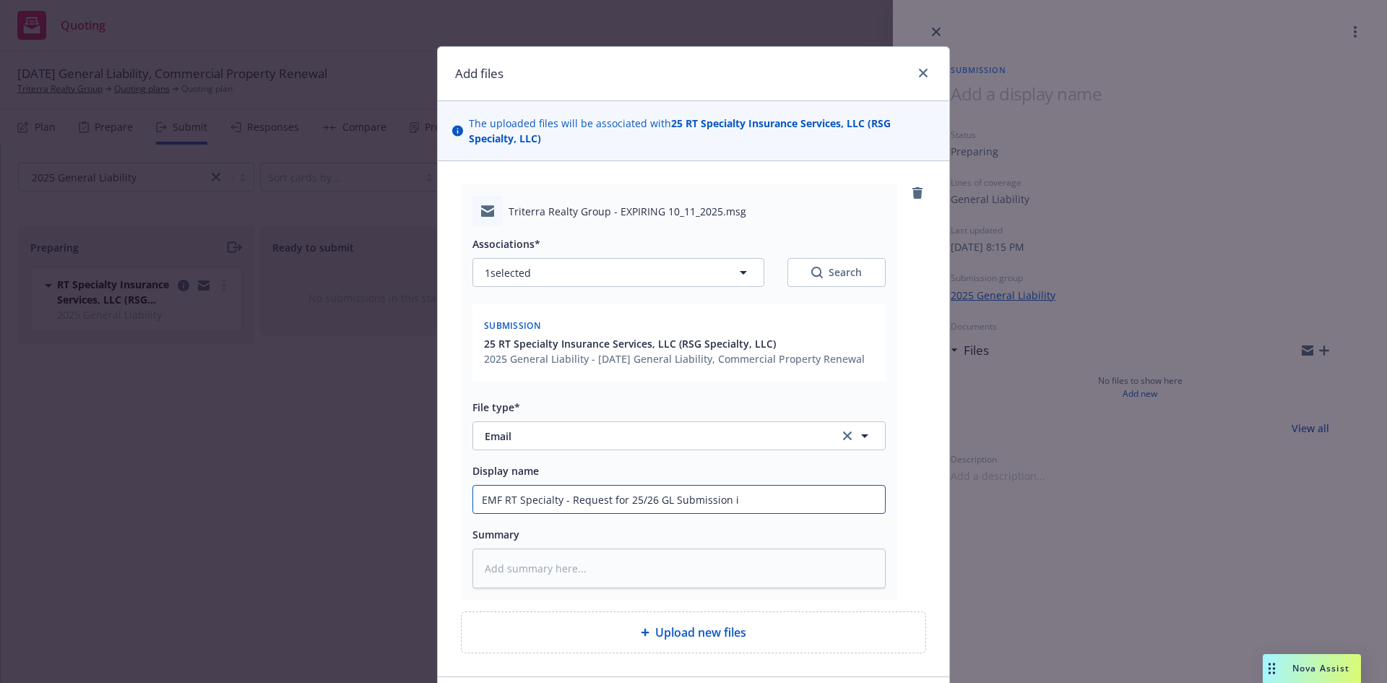
type textarea "x"
type input "EMF RT Specialty - Request for 25/26 GL Submission in"
type textarea "x"
type input "EMF RT Specialty - Request for 25/26 GL Submission inf"
type textarea "x"
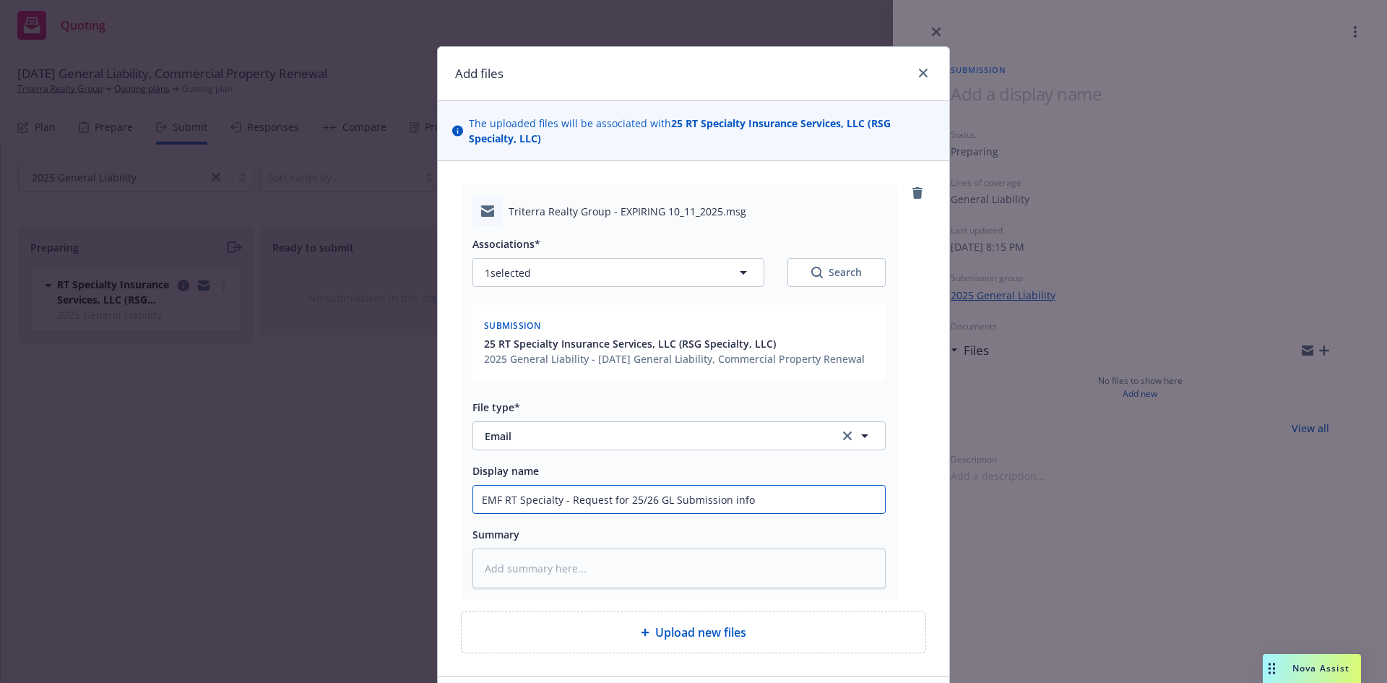
drag, startPoint x: 774, startPoint y: 492, endPoint x: 303, endPoint y: 497, distance: 471.8
click at [303, 497] on div "Add files The uploaded files will be associated with 25 RT Specialty Insurance …" at bounding box center [693, 341] width 1387 height 683
type input "EMF RT Specialty - Request for 25/26 GL Submission info"
click at [512, 573] on textarea at bounding box center [678, 568] width 413 height 40
paste textarea "EMF RT Specialty - Request for 25/26 GL Submission info"
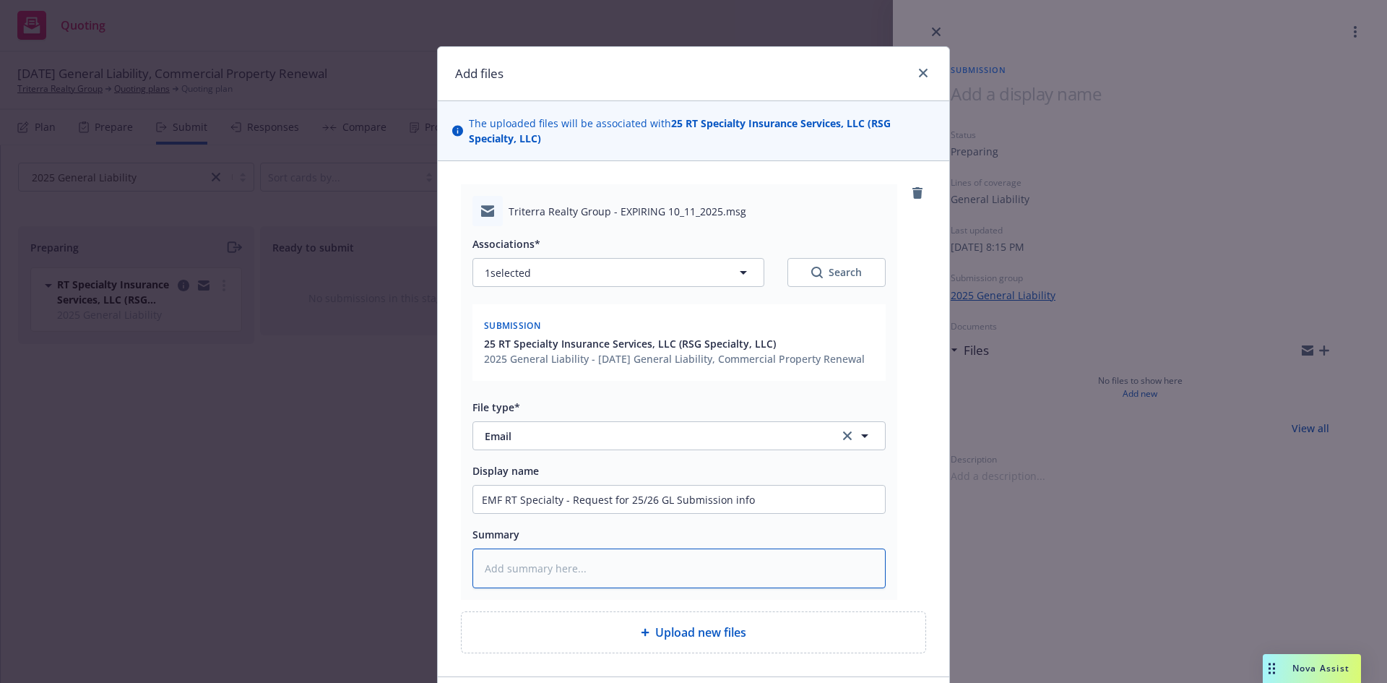
type textarea "x"
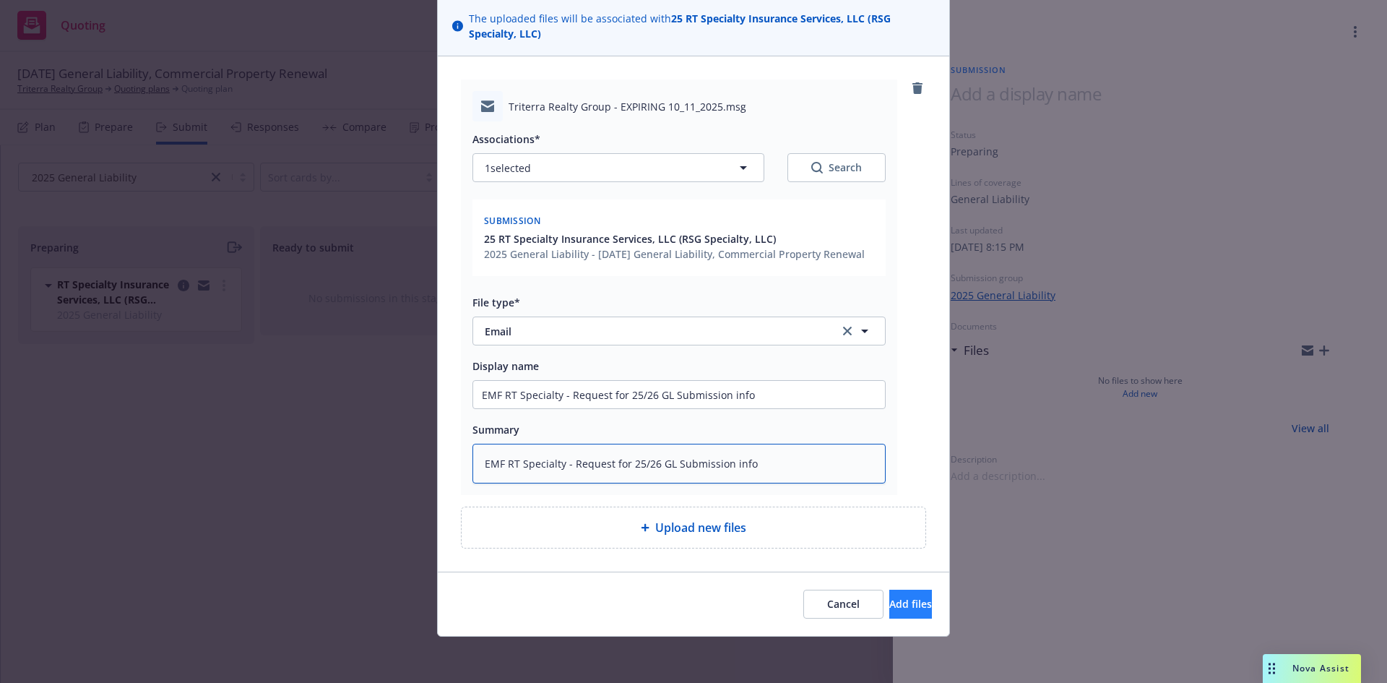
type textarea "EMF RT Specialty - Request for 25/26 GL Submission info"
click at [889, 606] on span "Add files" at bounding box center [910, 604] width 43 height 14
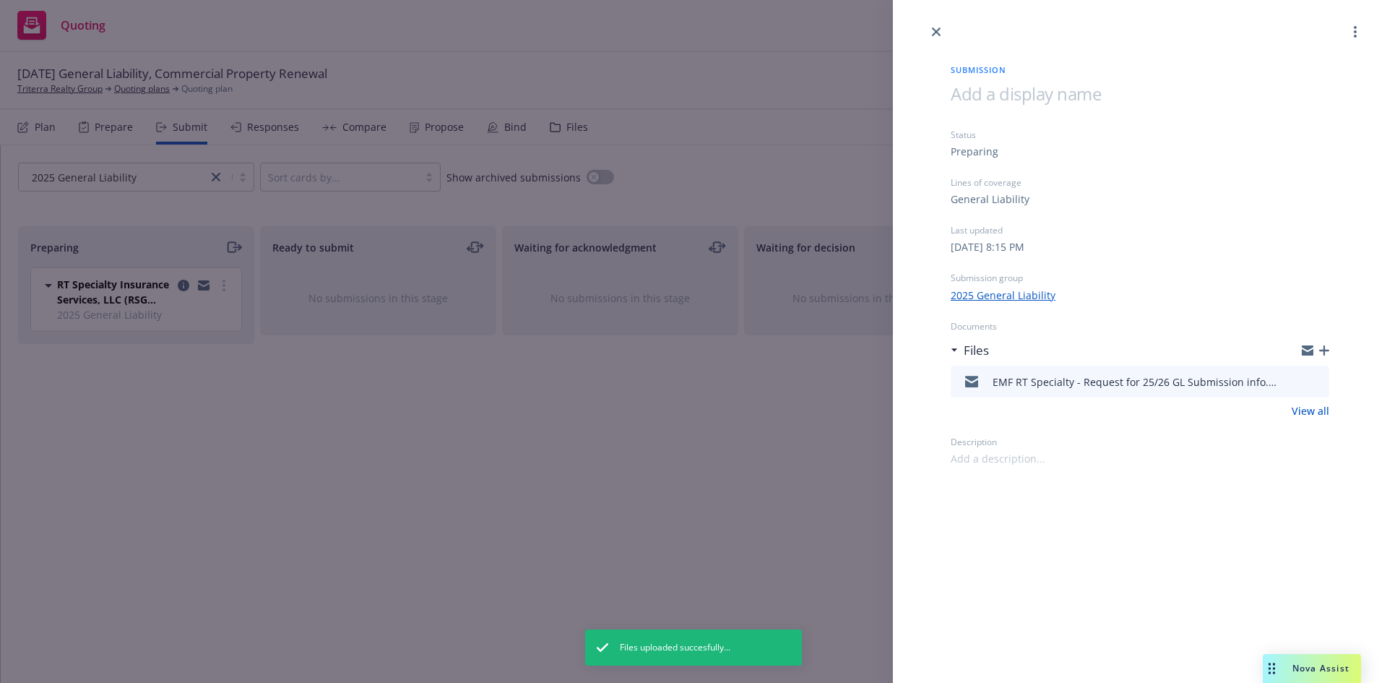
click at [1323, 348] on icon "button" at bounding box center [1324, 350] width 10 height 10
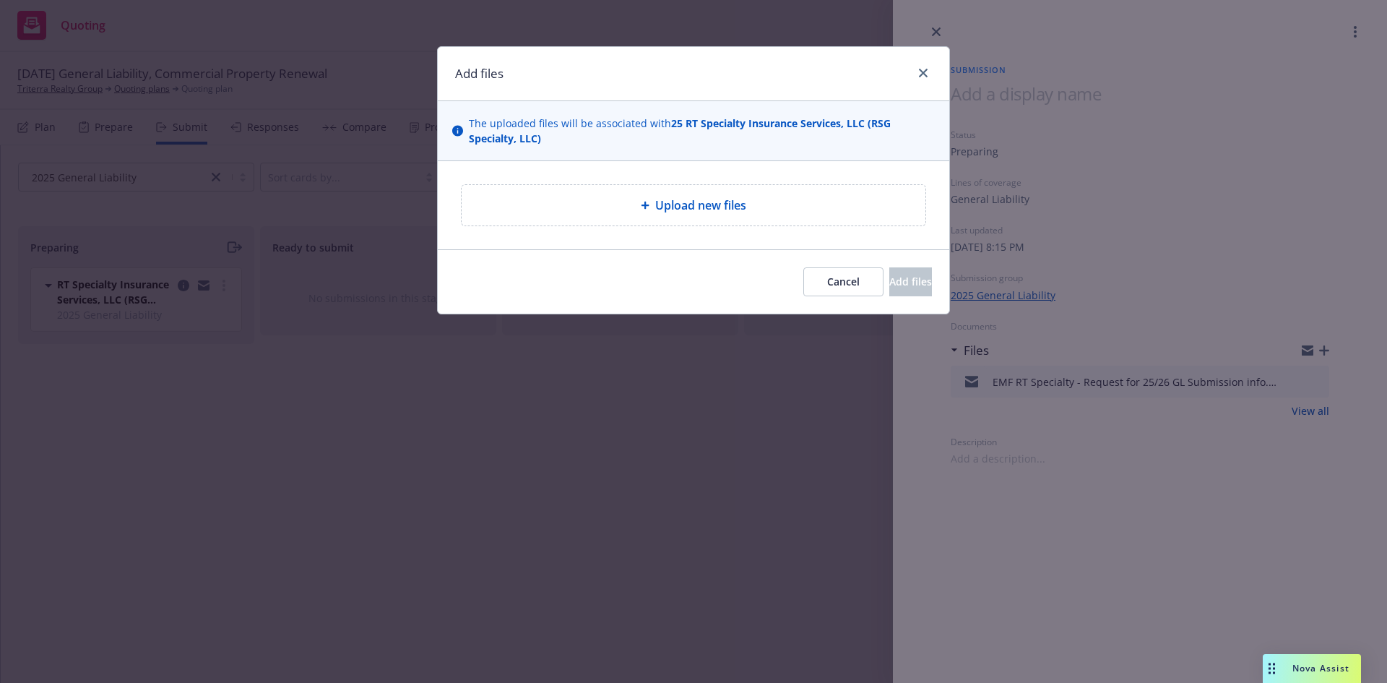
type textarea "x"
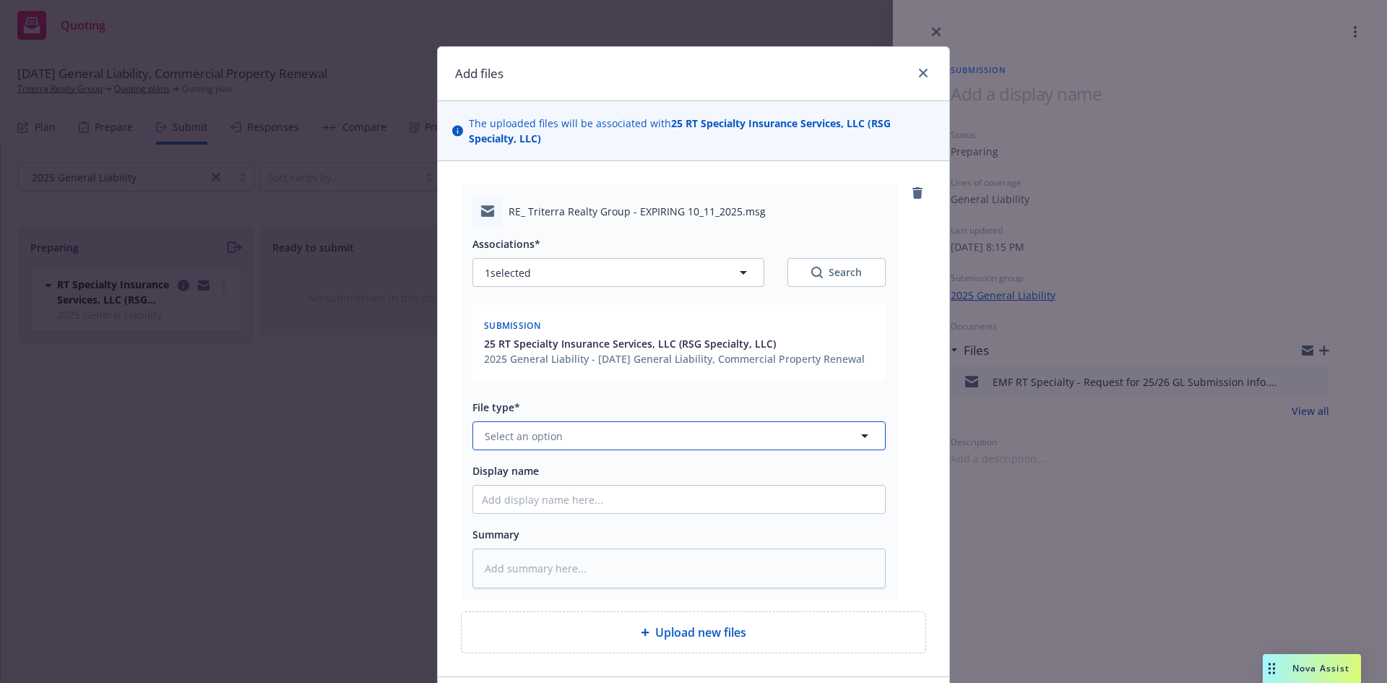
click at [515, 436] on span "Select an option" at bounding box center [524, 435] width 78 height 15
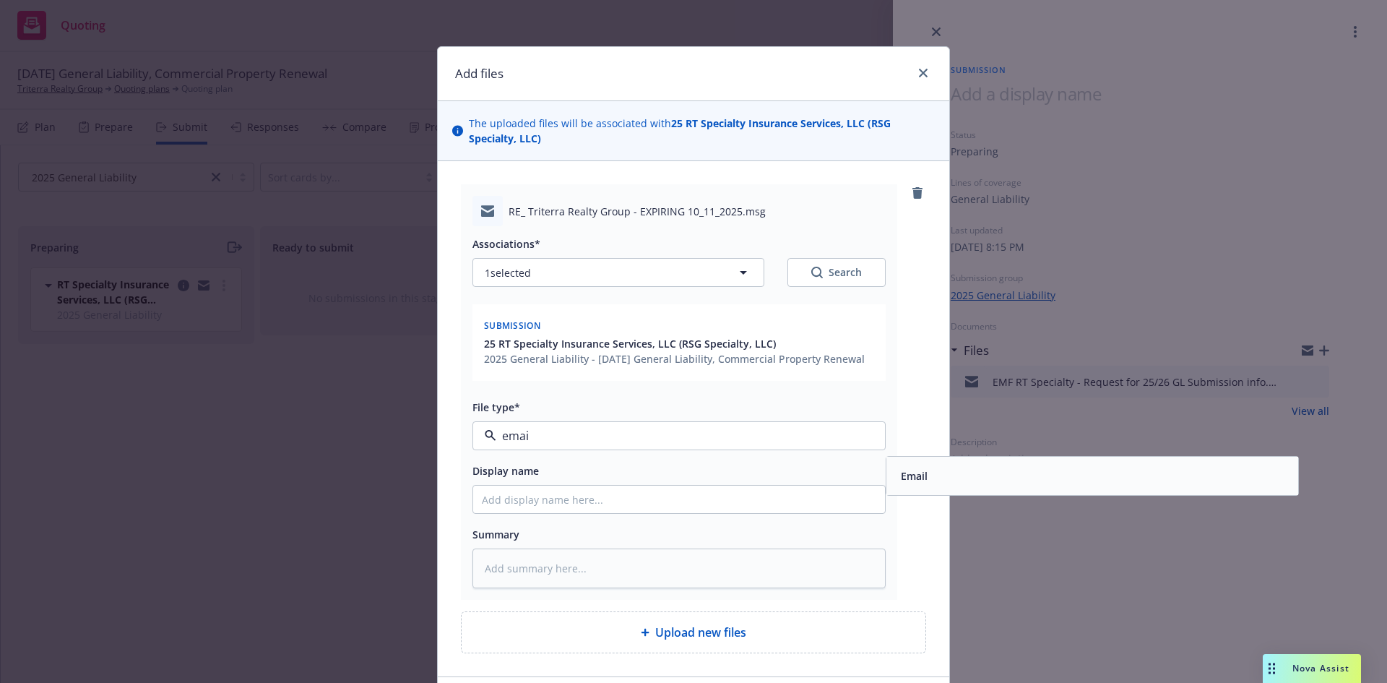
type input "email"
click at [963, 475] on div "Email" at bounding box center [1092, 475] width 394 height 21
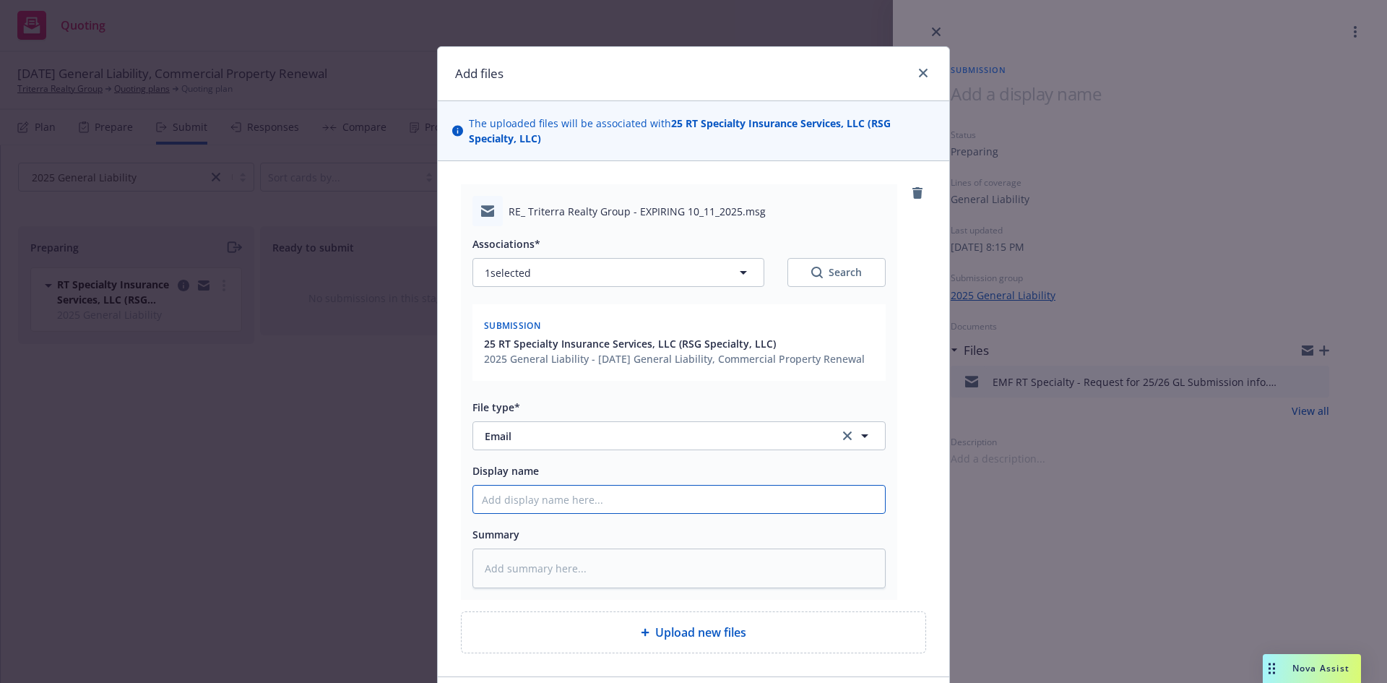
click at [538, 493] on input "Display name" at bounding box center [679, 498] width 412 height 27
click at [519, 498] on input "Display name" at bounding box center [679, 498] width 412 height 27
type textarea "x"
type input "E"
type textarea "x"
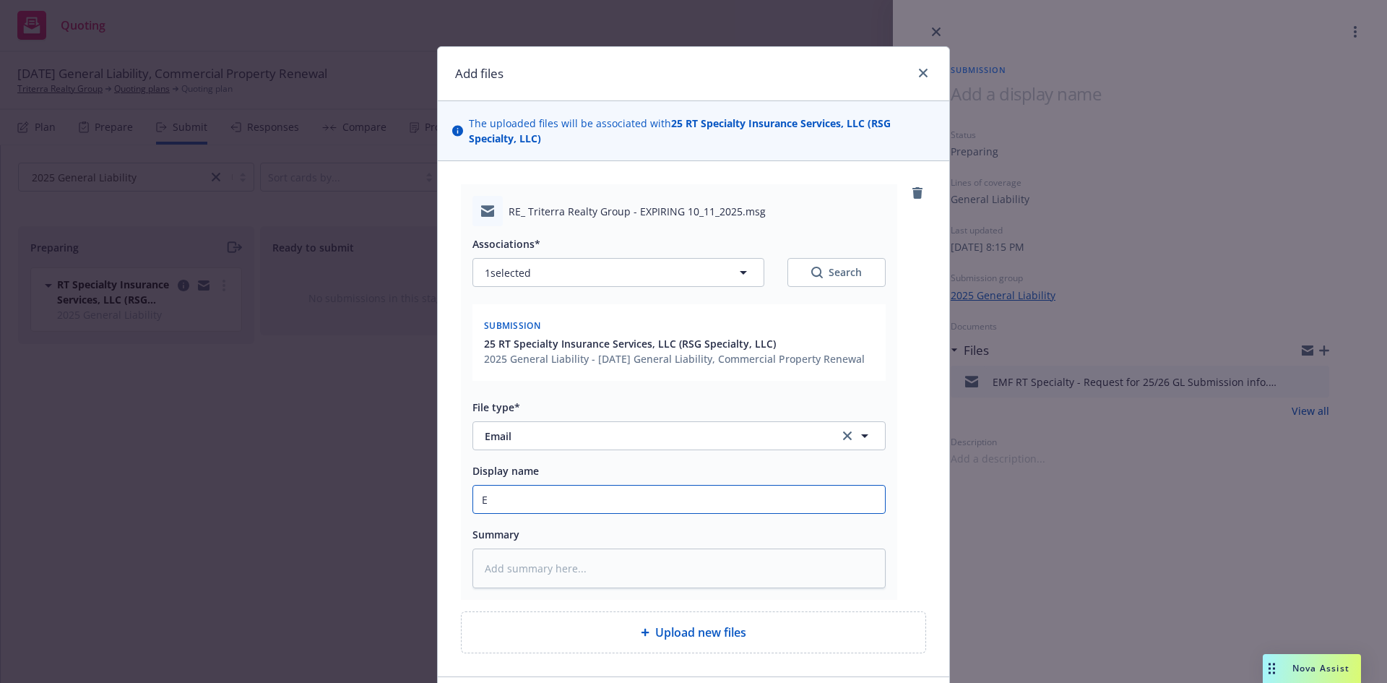
type input "EM"
type textarea "x"
type input "EMT"
type textarea "x"
type input "EMT"
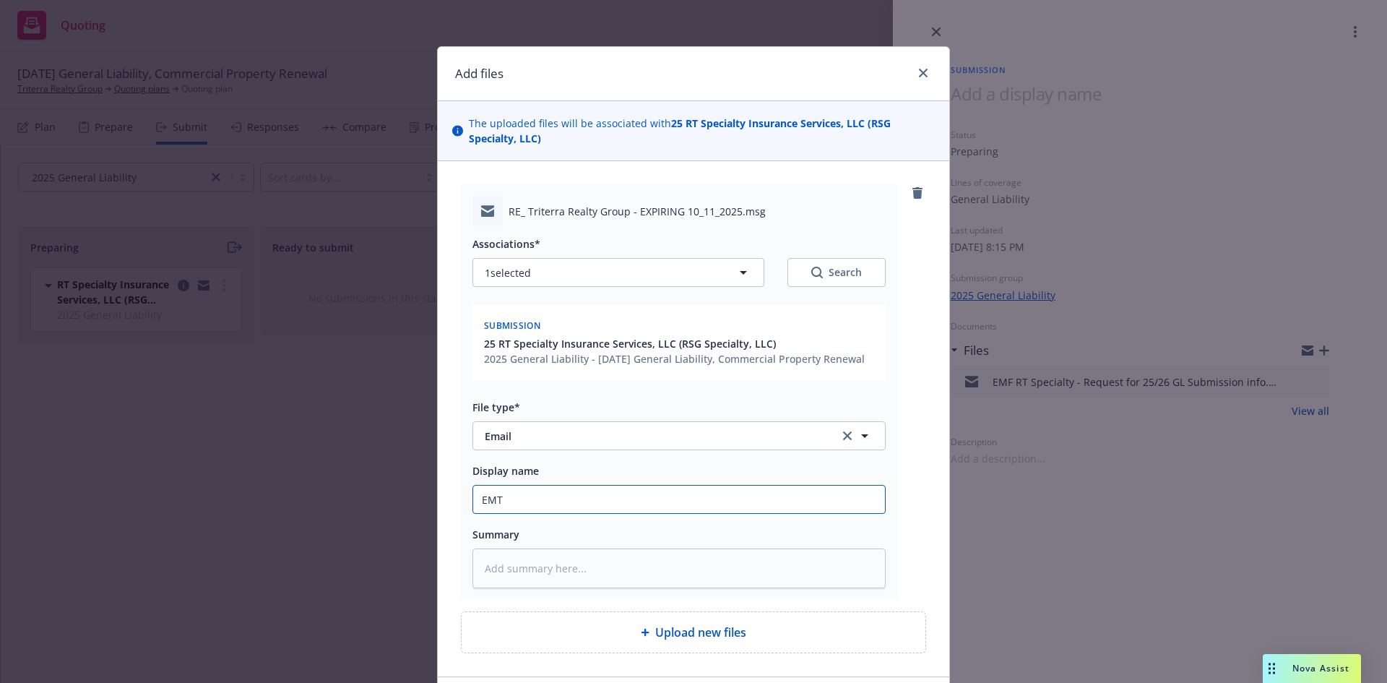
type textarea "x"
type input "EMT R"
type textarea "x"
type input "EMT RT"
type textarea "x"
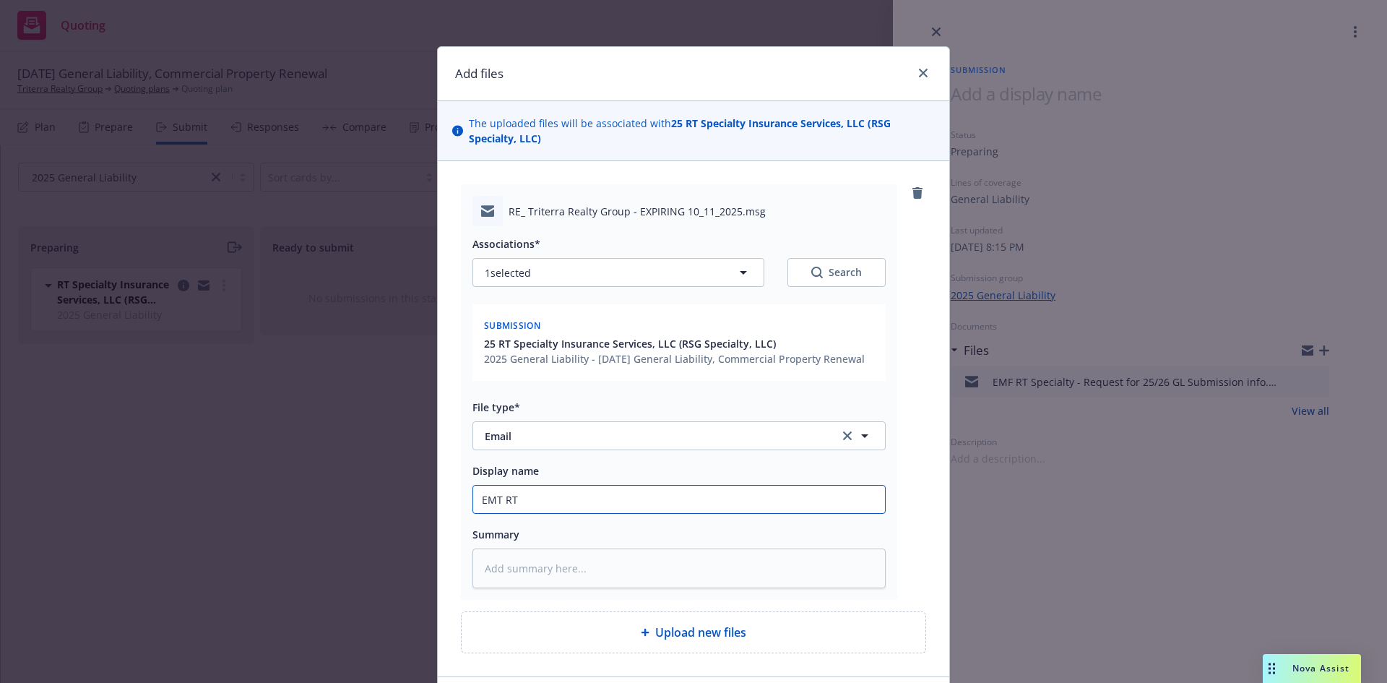
type input "EMT RT"
type textarea "x"
type input "EMT RT S"
type textarea "x"
type input "EMT RT Sp"
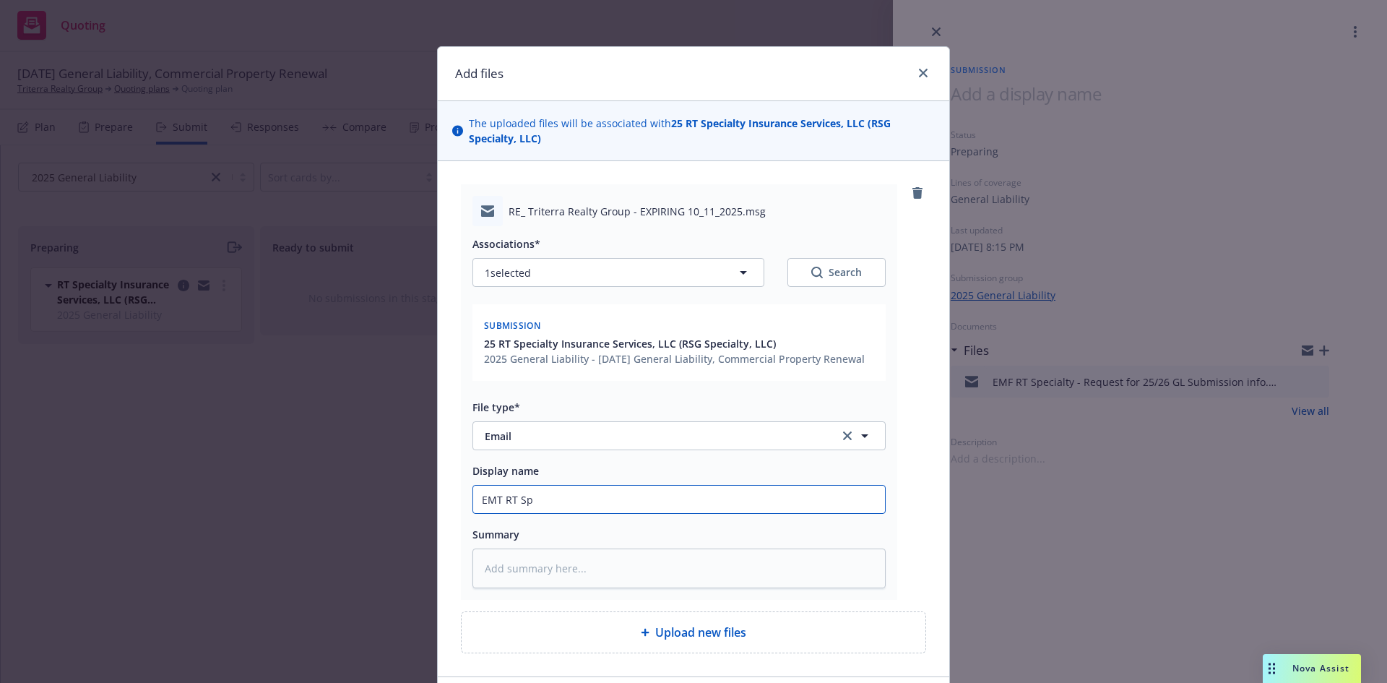
type textarea "x"
type input "EMT RT Spe"
type textarea "x"
type input "EMT RT Spec"
type textarea "x"
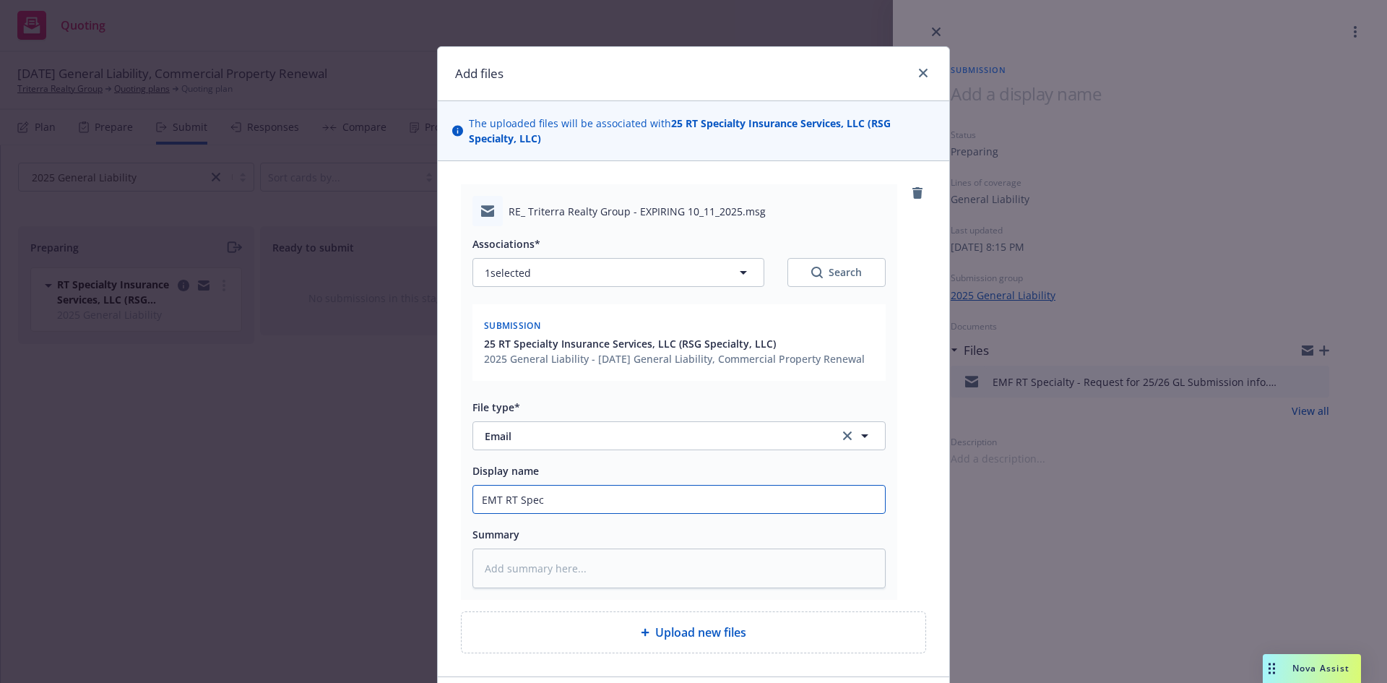
type input "EMT RT Speci"
type textarea "x"
type input "EMT RT Specia"
type textarea "x"
type input "EMT RT Special"
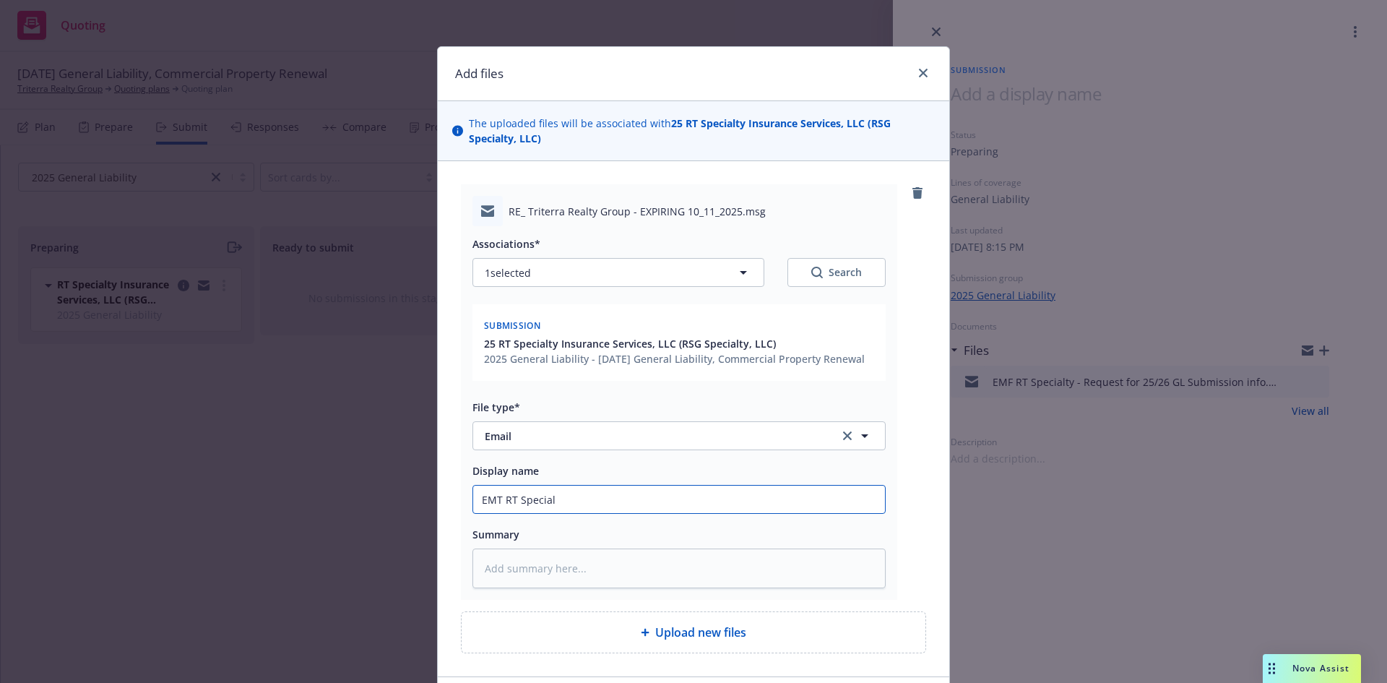
type textarea "x"
type input "EMT RT Specialt"
type textarea "x"
type input "EMT RT Specialty"
type textarea "x"
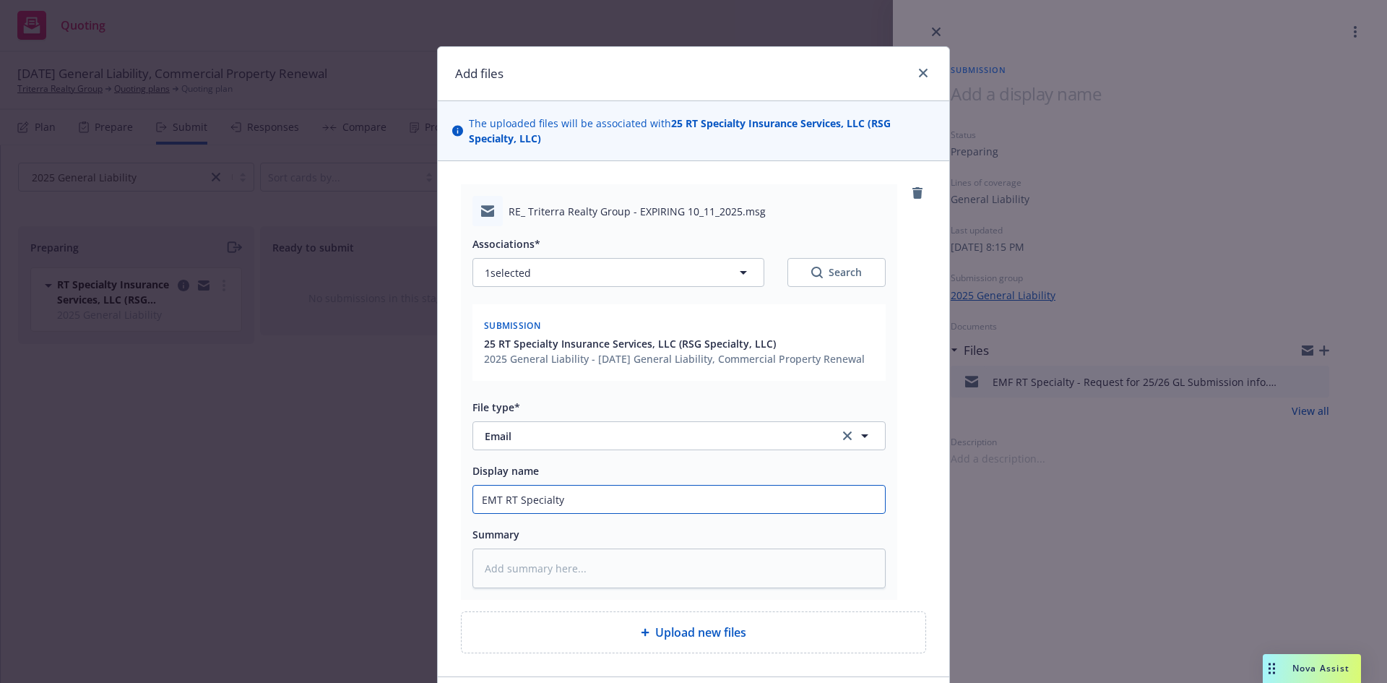
type input "EMT RT Specialty"
type textarea "x"
type input "EMT RT Specialty -"
type textarea "x"
type input "EMT RT Specialty -"
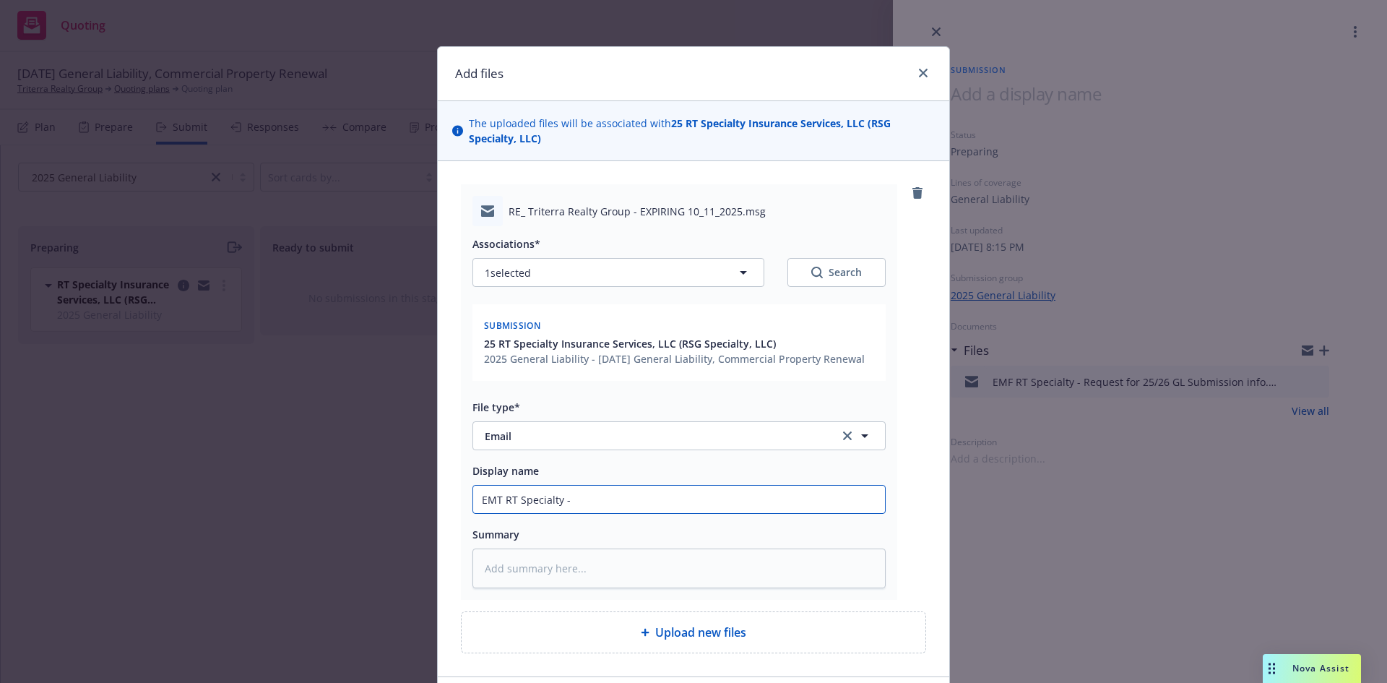
type textarea "x"
type input "EMT RT Specialty - 2"
type textarea "x"
type input "EMT RT Specialty - 25"
type textarea "x"
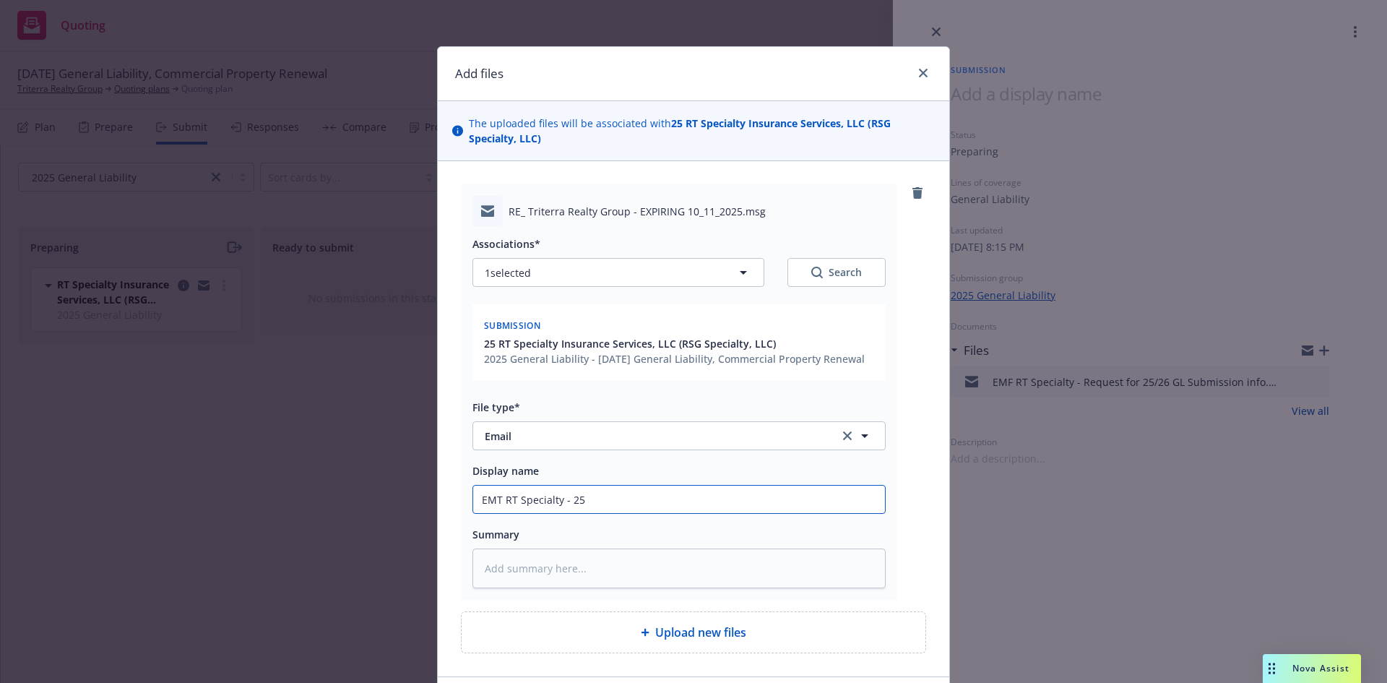
type input "EMT RT Specialty - 25/"
type textarea "x"
type input "EMT RT Specialty - 25/2"
type textarea "x"
type input "EMT RT Specialty - 25/26"
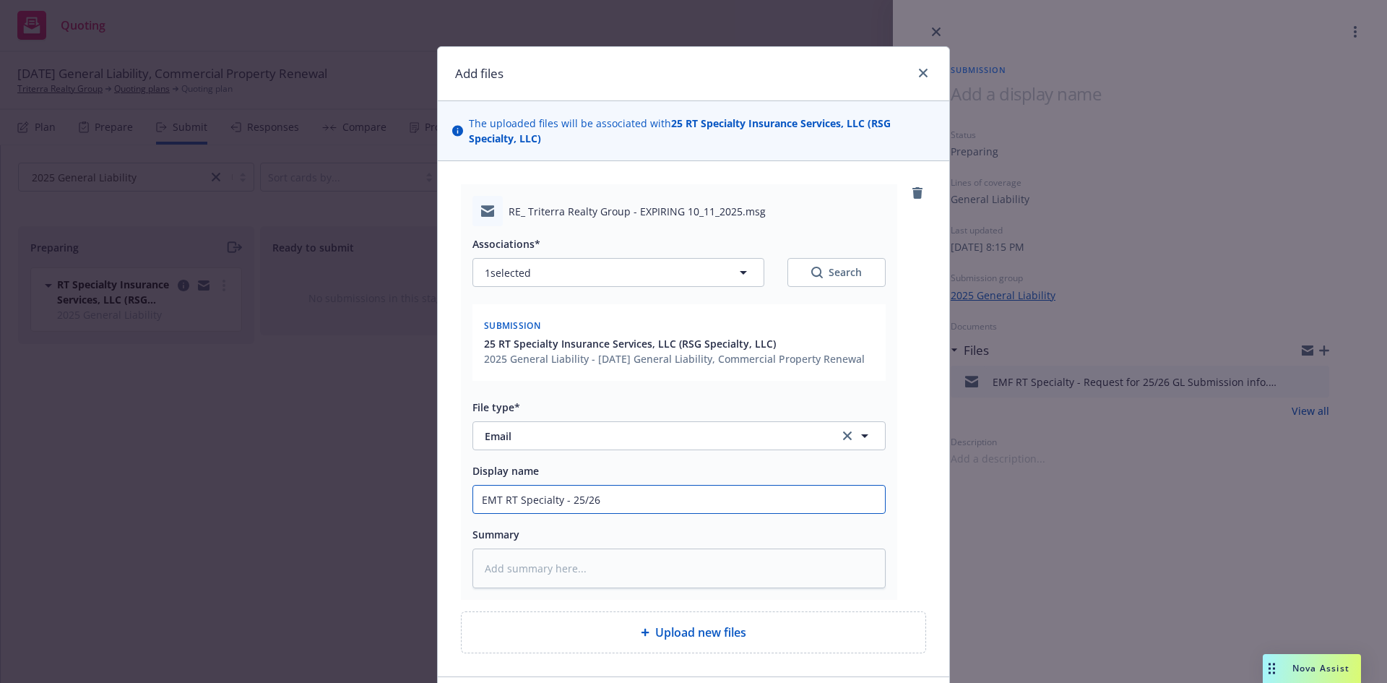
type textarea "x"
type input "EMT RT Specialty - 25/26"
type textarea "x"
type input "EMT RT Specialty - 25/26 G"
type textarea "x"
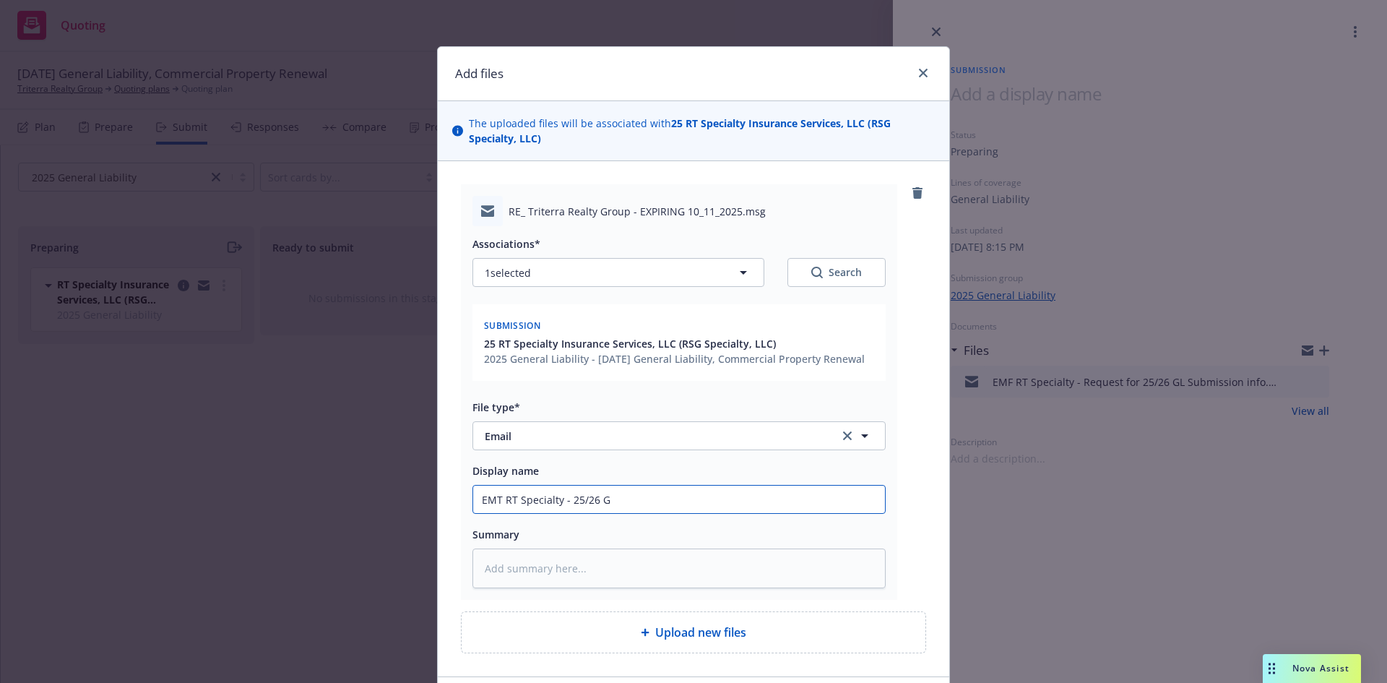
type input "EMT RT Specialty - 25/26 GL"
type textarea "x"
type input "EMT RT Specialty - 25/26 GL"
type textarea "x"
type input "EMT RT Specialty - 25/26 GL S"
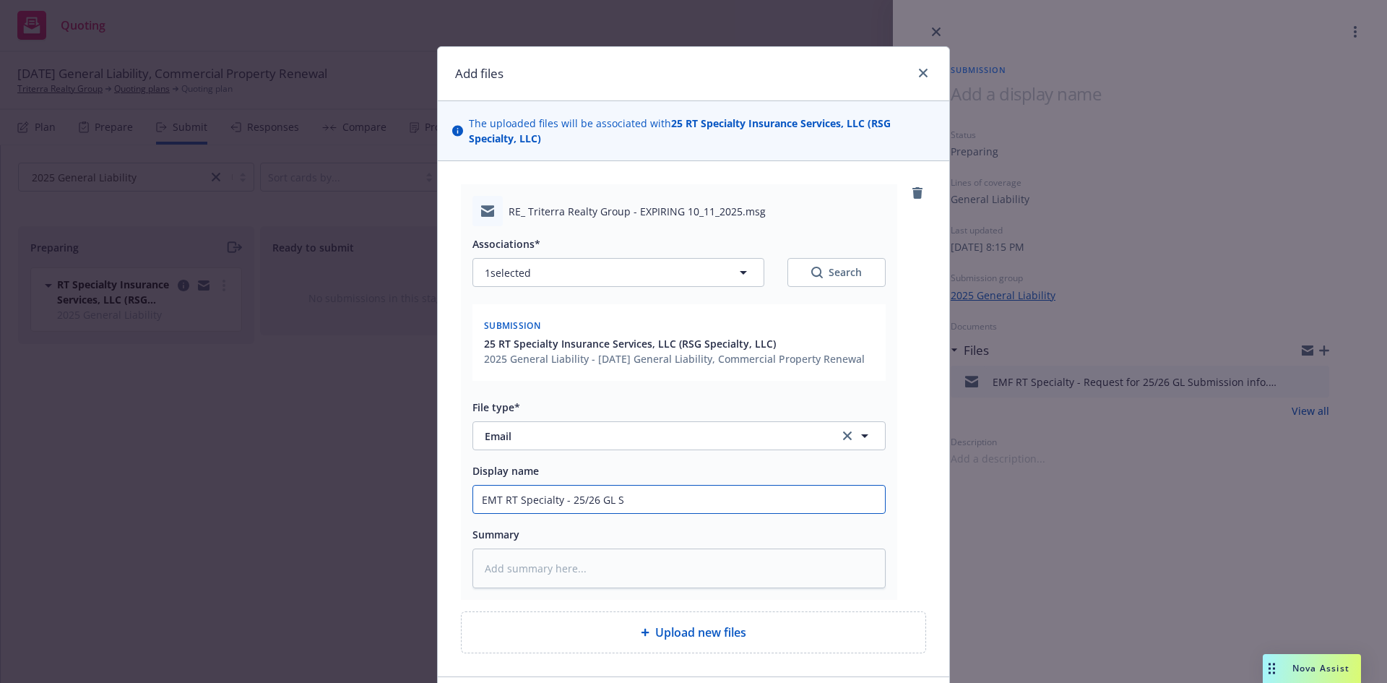
type textarea "x"
type input "EMT RT Specialty - 25/26 GL SO"
type textarea "x"
type input "EMT RT Specialty - 25/26 GL SOV"
type textarea "x"
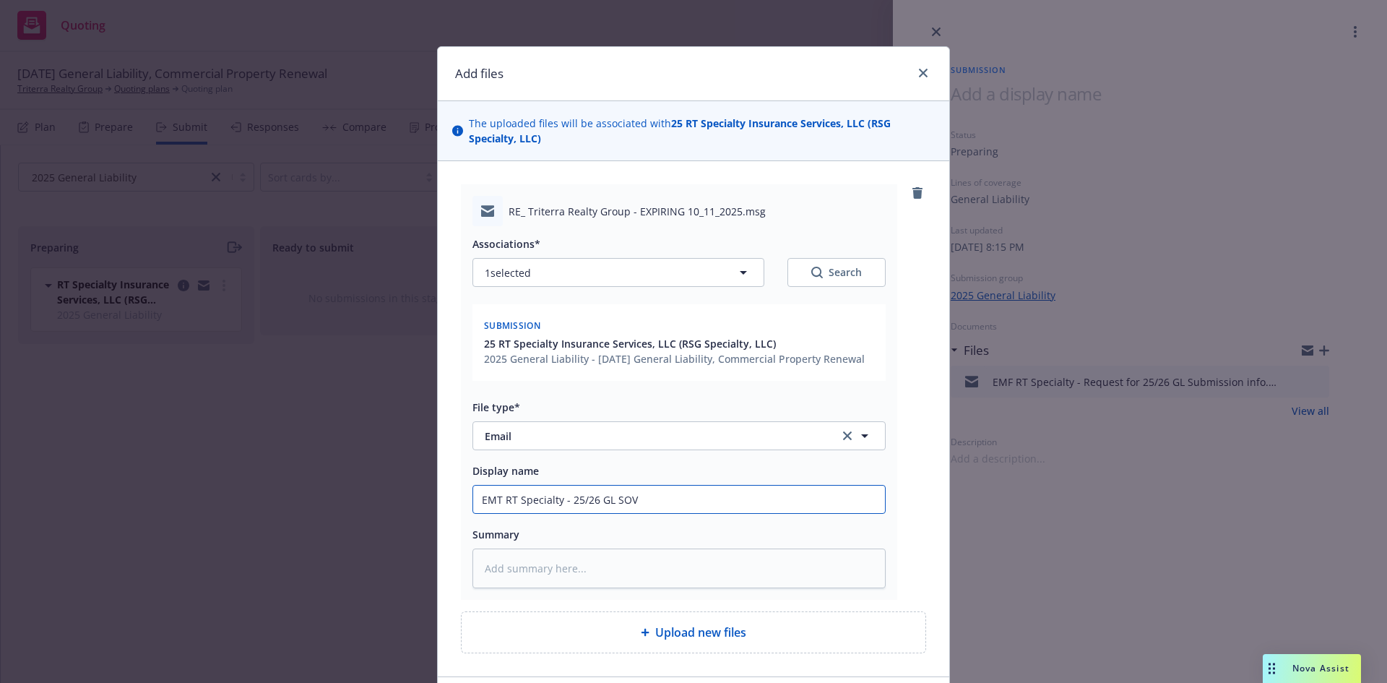
type input "EMT RT Specialty - 25/26 GL SOV"
type textarea "x"
type input "EMT RT Specialty - 25/26 GL SOV a"
type textarea "x"
type input "EMT RT Specialty - 25/26 GL SOV an"
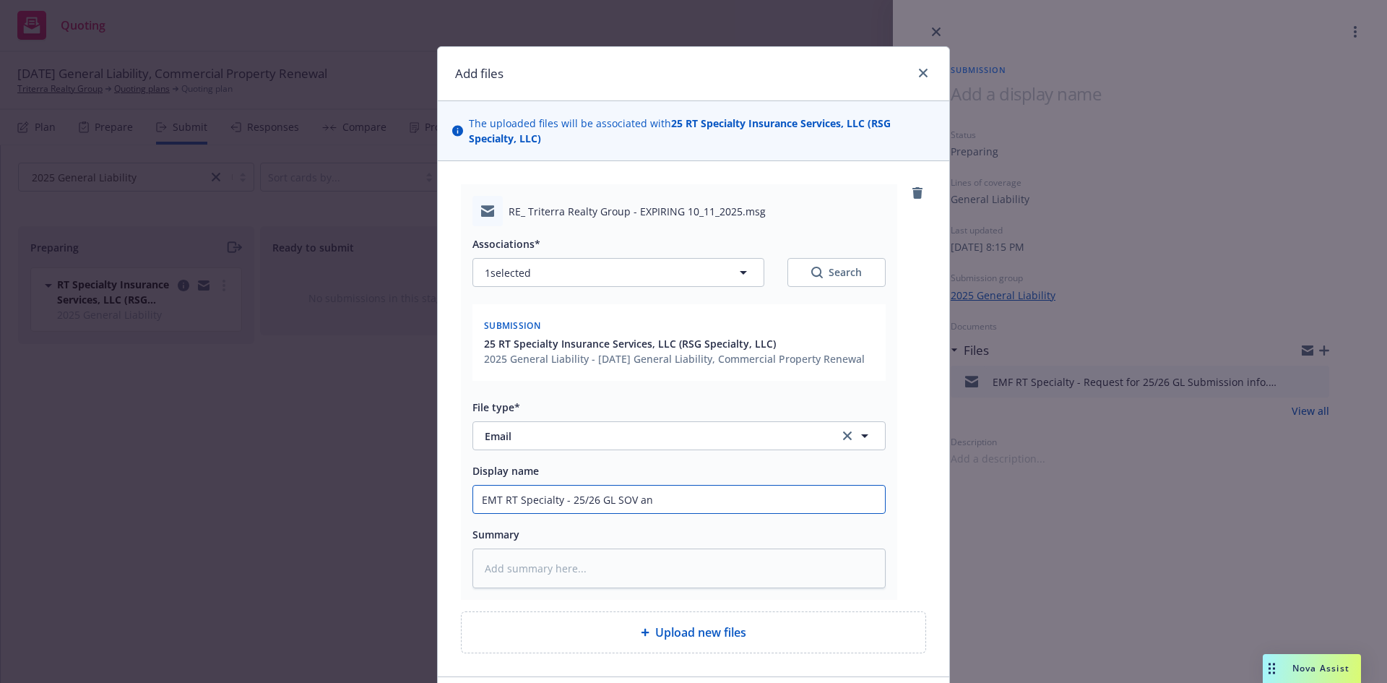
type textarea "x"
type input "EMT RT Specialty - 25/26 GL SOV and"
type textarea "x"
type input "EMT RT Specialty - 25/26 GL SOV and"
type textarea "x"
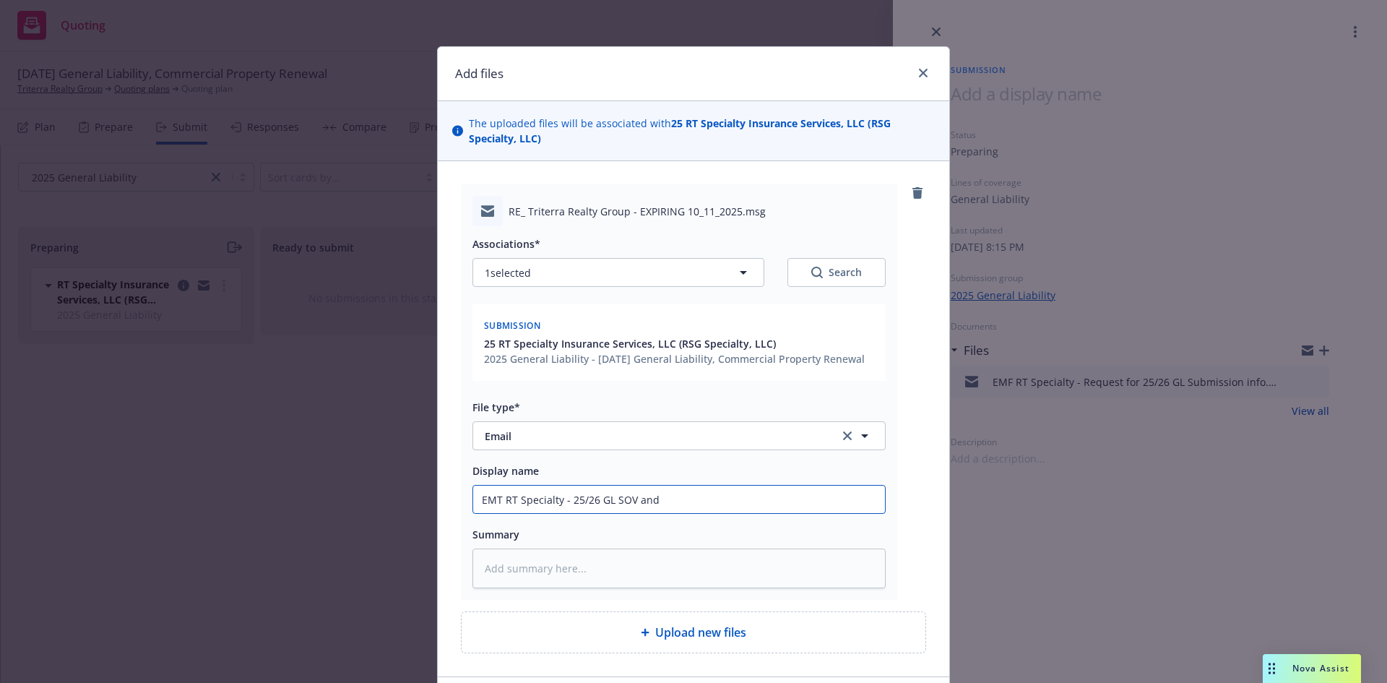
type input "EMT RT Specialty - 25/26 GL SOV and A"
type textarea "x"
type input "EMT RT Specialty - 25/26 GL SOV and Ac"
type textarea "x"
type input "EMT RT Specialty - 25/26 GL SOV and Aco"
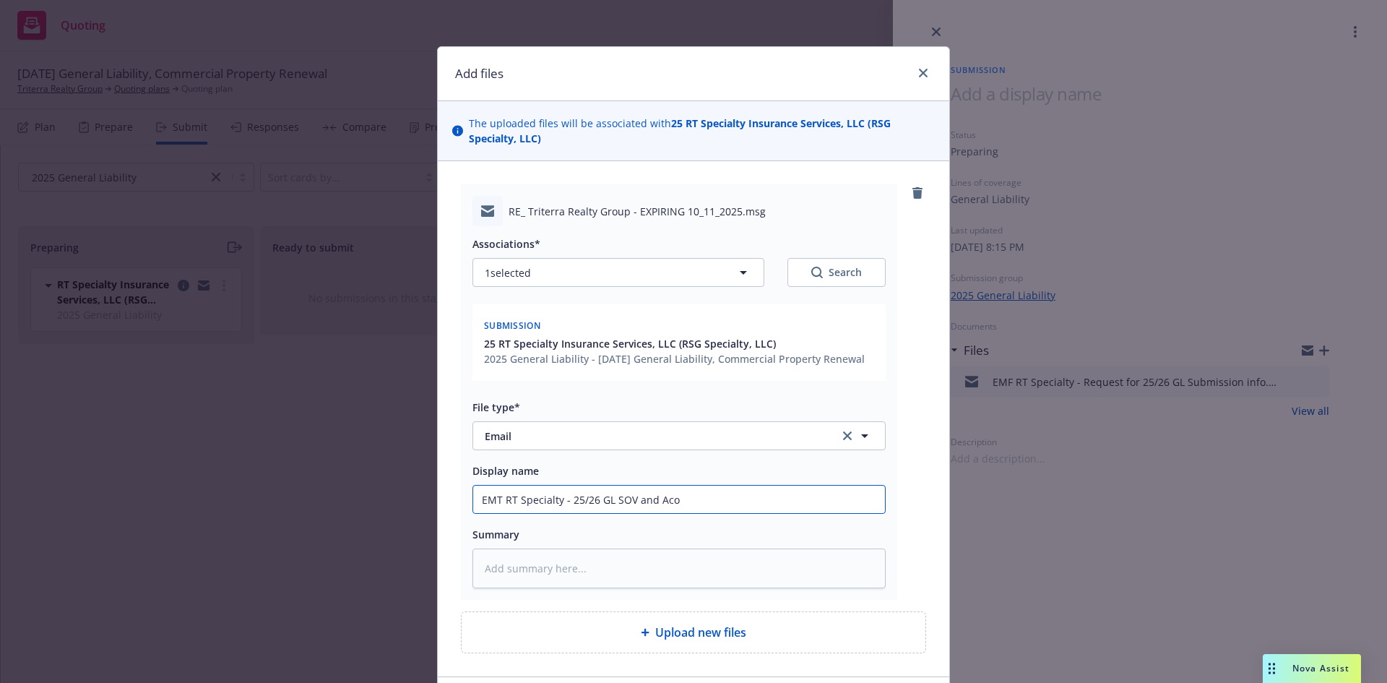
type textarea "x"
type input "EMT RT Specialty - 25/26 GL SOV and Acor"
type textarea "x"
type input "EMT RT Specialty - 25/26 GL SOV and Acord"
type textarea "x"
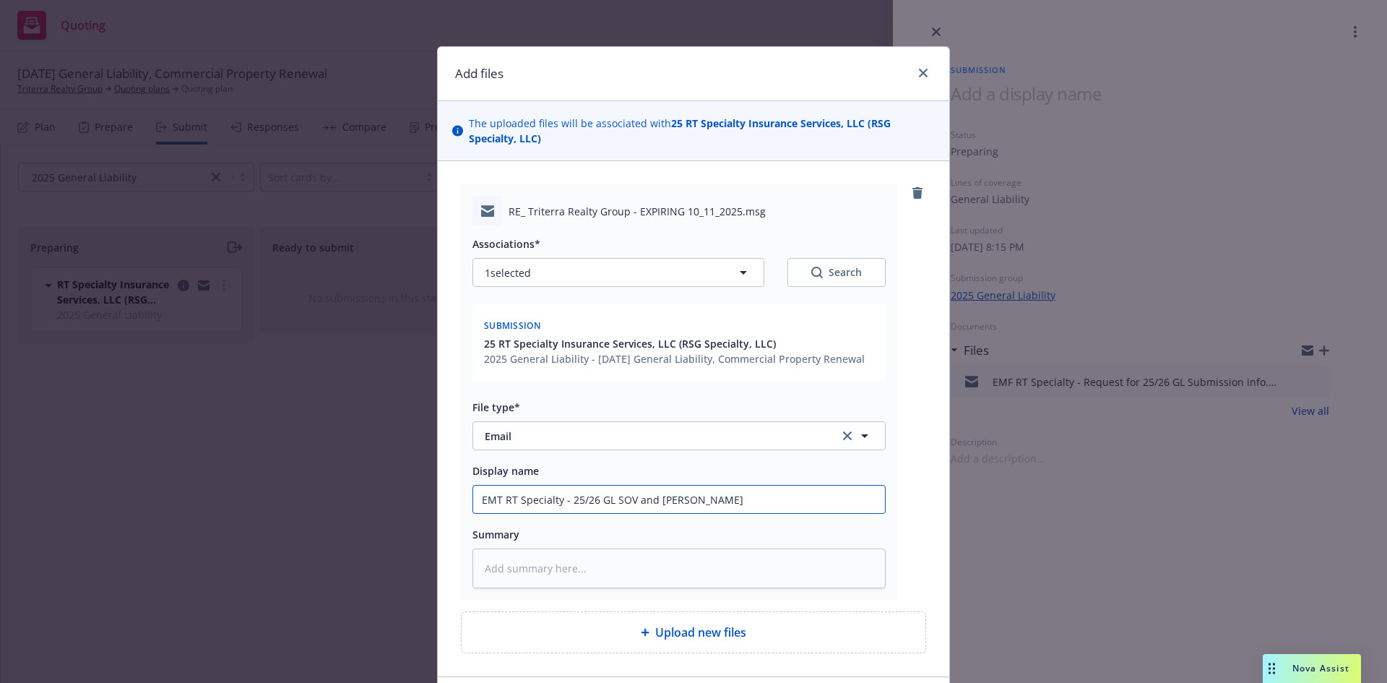
type input "EMT RT Specialty - 25/26 GL SOV and Acord"
type textarea "x"
drag, startPoint x: 871, startPoint y: 499, endPoint x: 439, endPoint y: 491, distance: 432.1
click at [439, 491] on div "RE_ Triterra Realty Group - EXPIRING 10_11_2025.msg Associations* 1 selected Se…" at bounding box center [694, 418] width 512 height 515
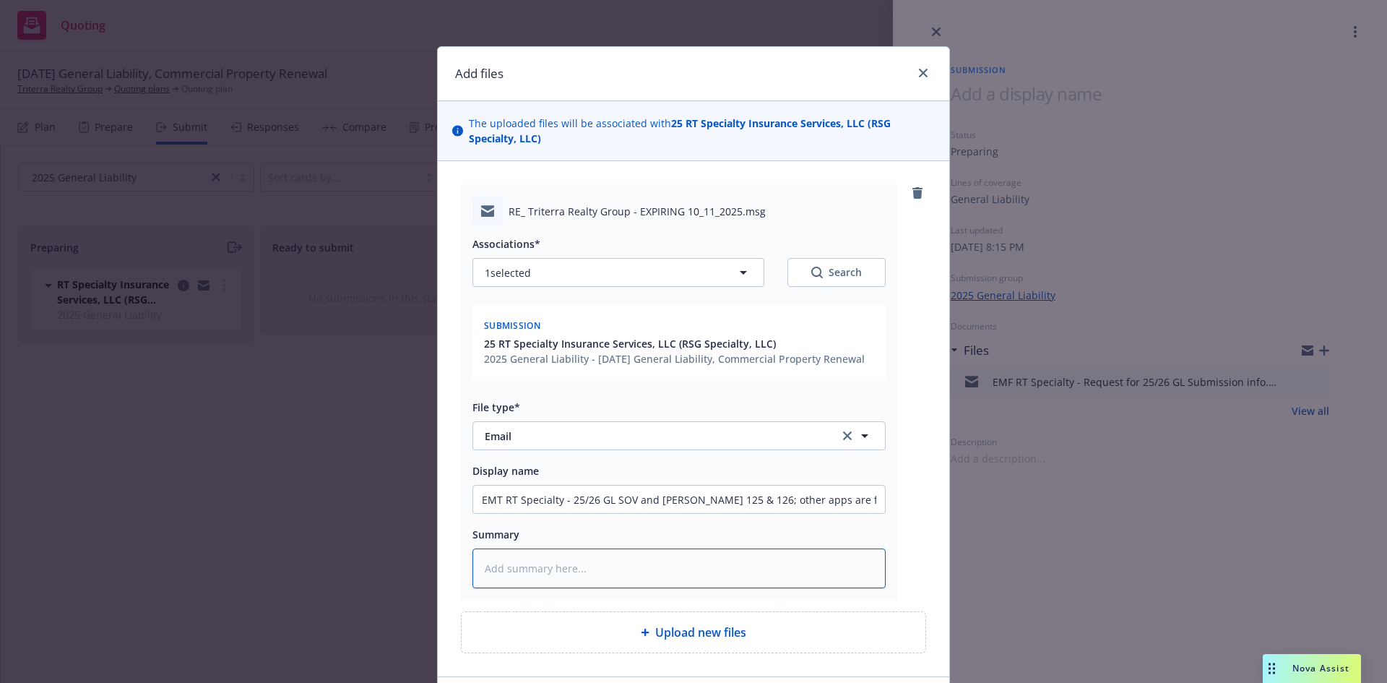
click at [545, 564] on textarea at bounding box center [678, 568] width 413 height 40
paste textarea "EMT RT Specialty - 25/26 GL SOV and Acord 125 & 126; other apps are forthcoming"
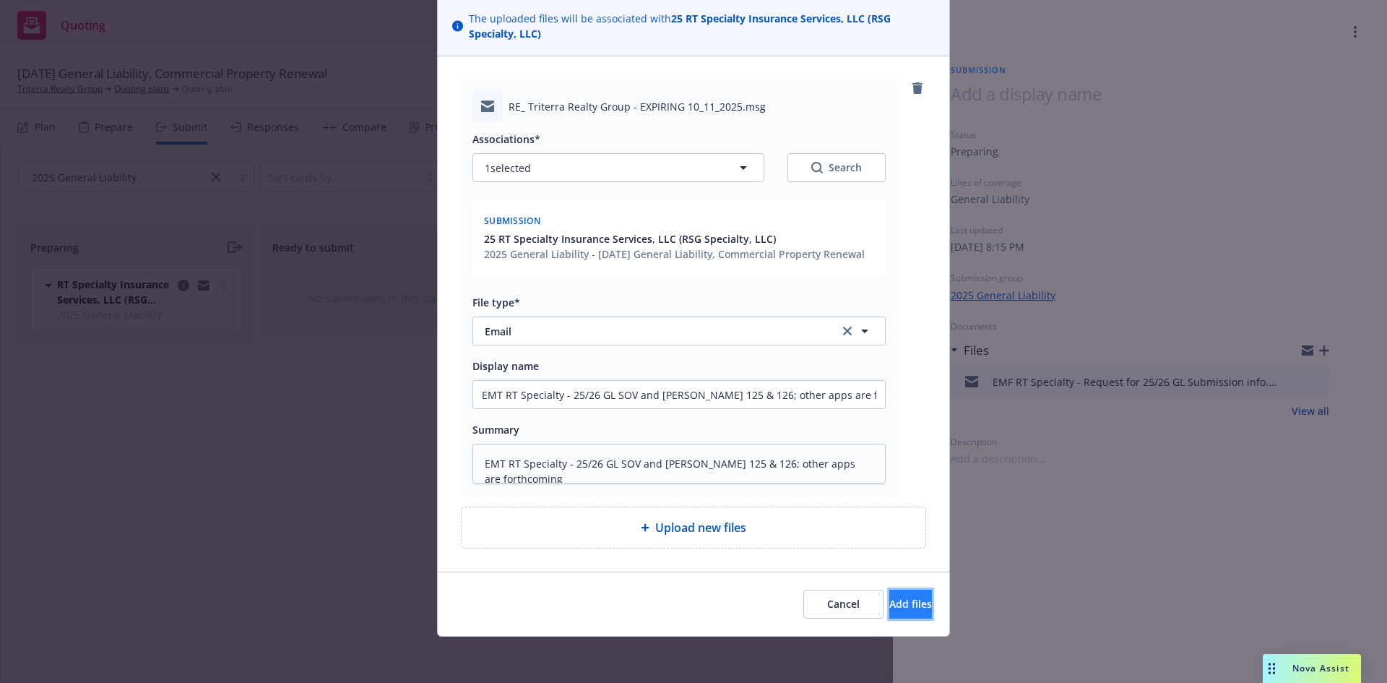
click at [889, 611] on button "Add files" at bounding box center [910, 604] width 43 height 29
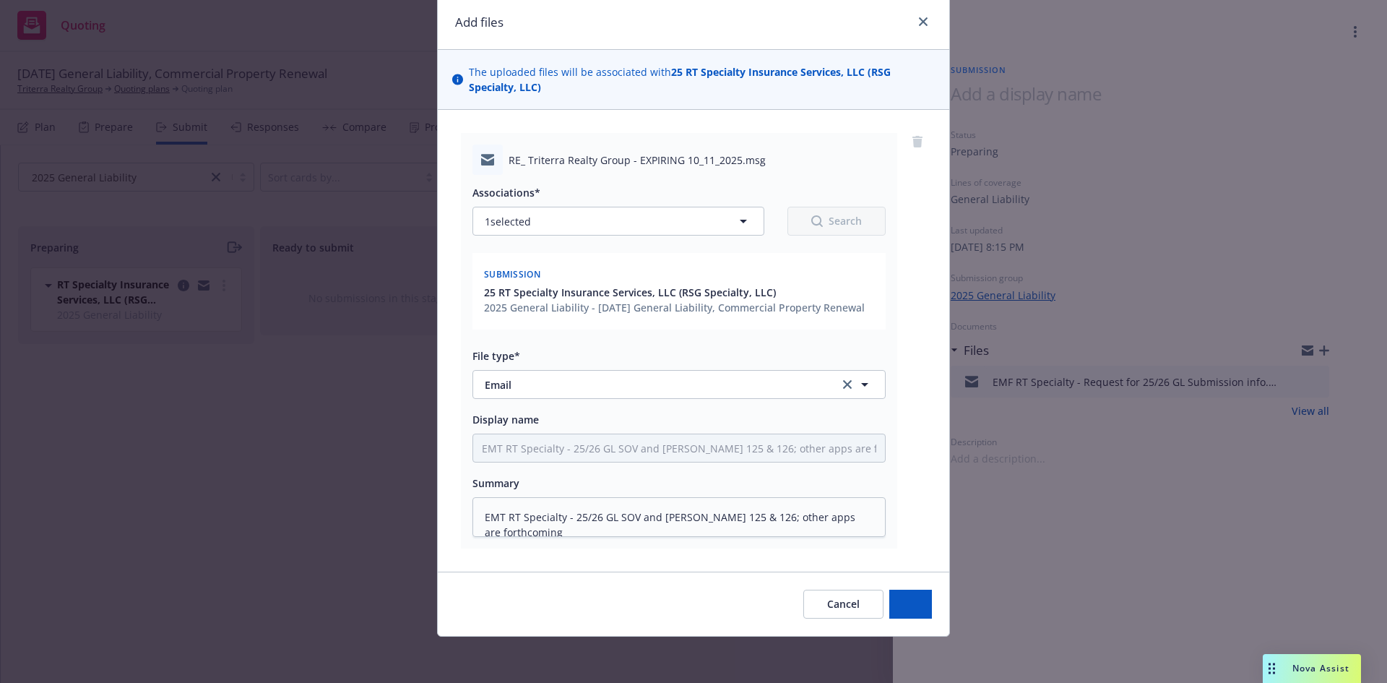
scroll to position [51, 0]
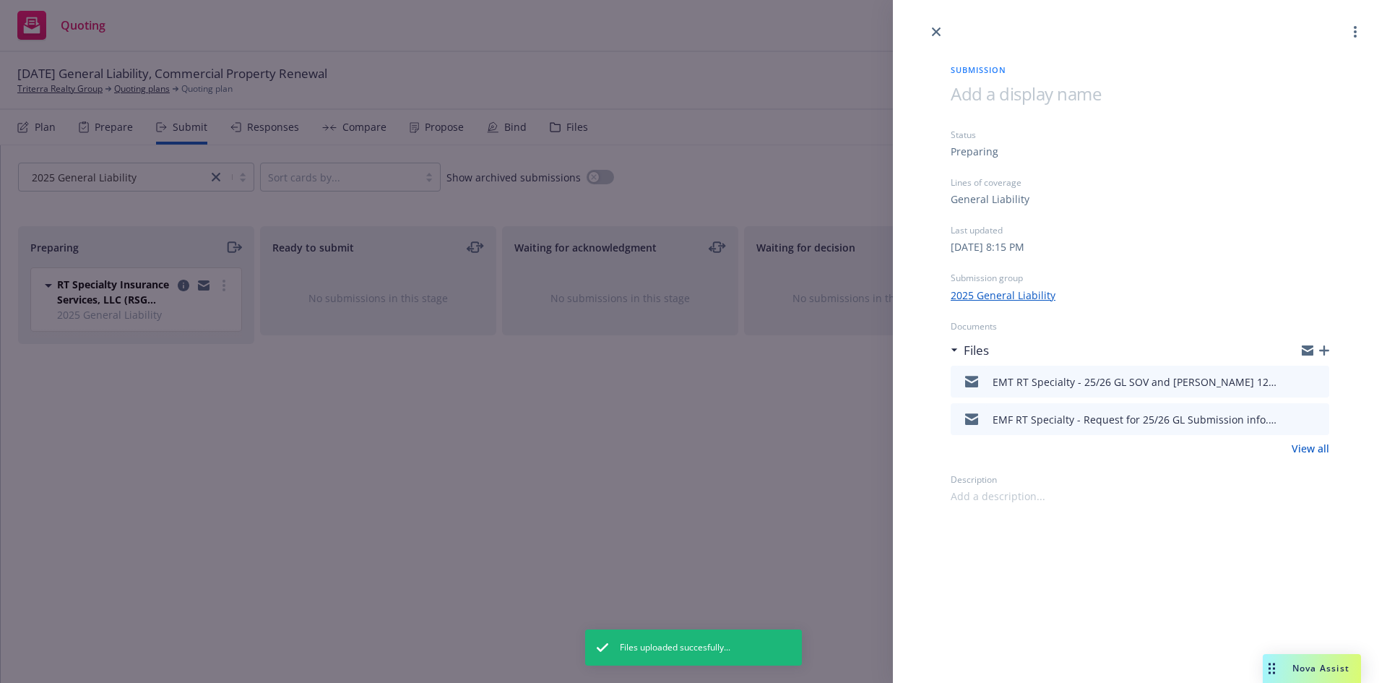
click at [691, 392] on div "Submission Status Preparing Lines of coverage General Liability Last updated Tu…" at bounding box center [693, 341] width 1387 height 683
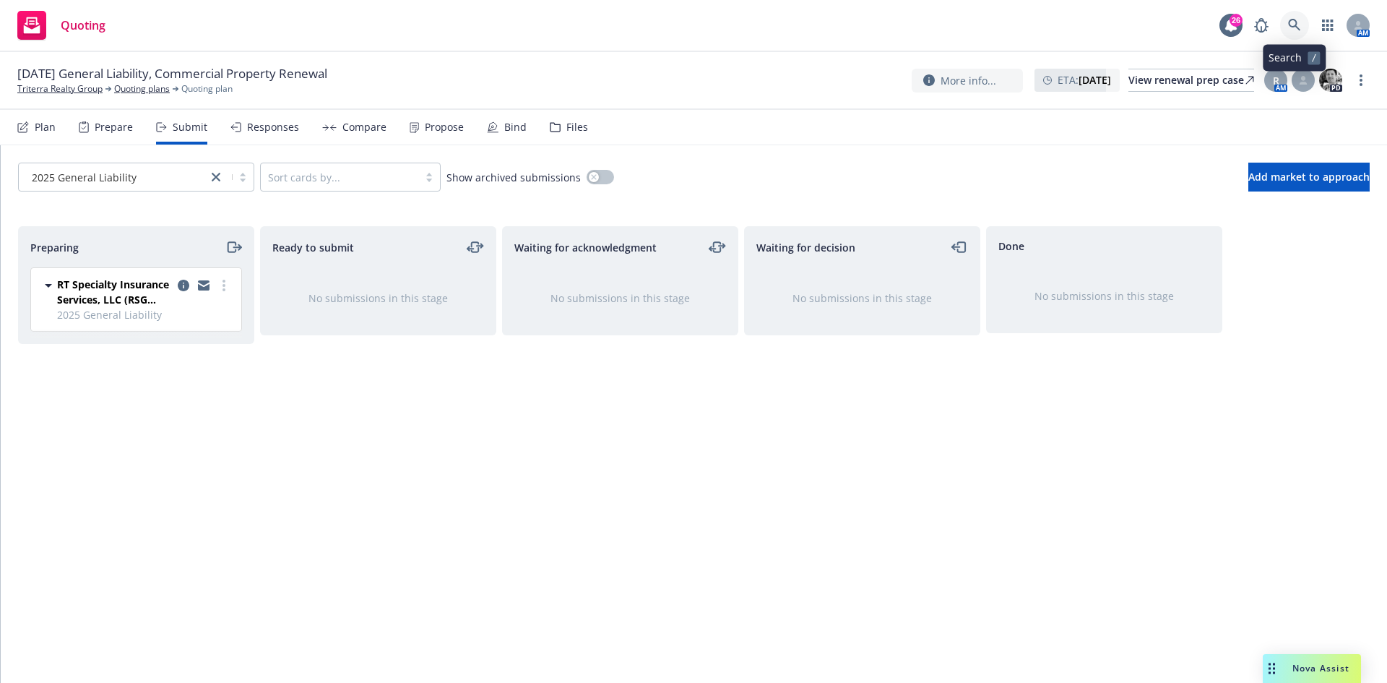
click at [1282, 22] on link at bounding box center [1294, 25] width 29 height 29
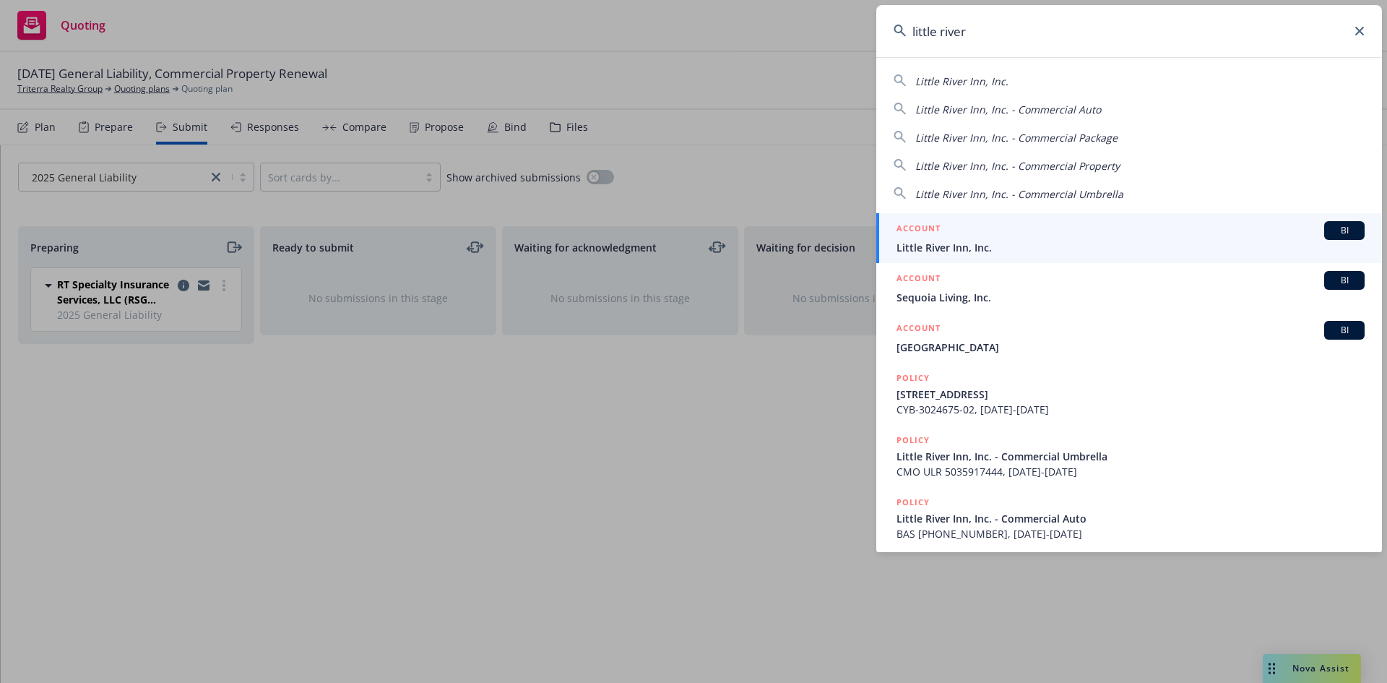
click at [964, 255] on link "ACCOUNT BI Little River Inn, Inc." at bounding box center [1129, 238] width 506 height 50
